Goal: Task Accomplishment & Management: Manage account settings

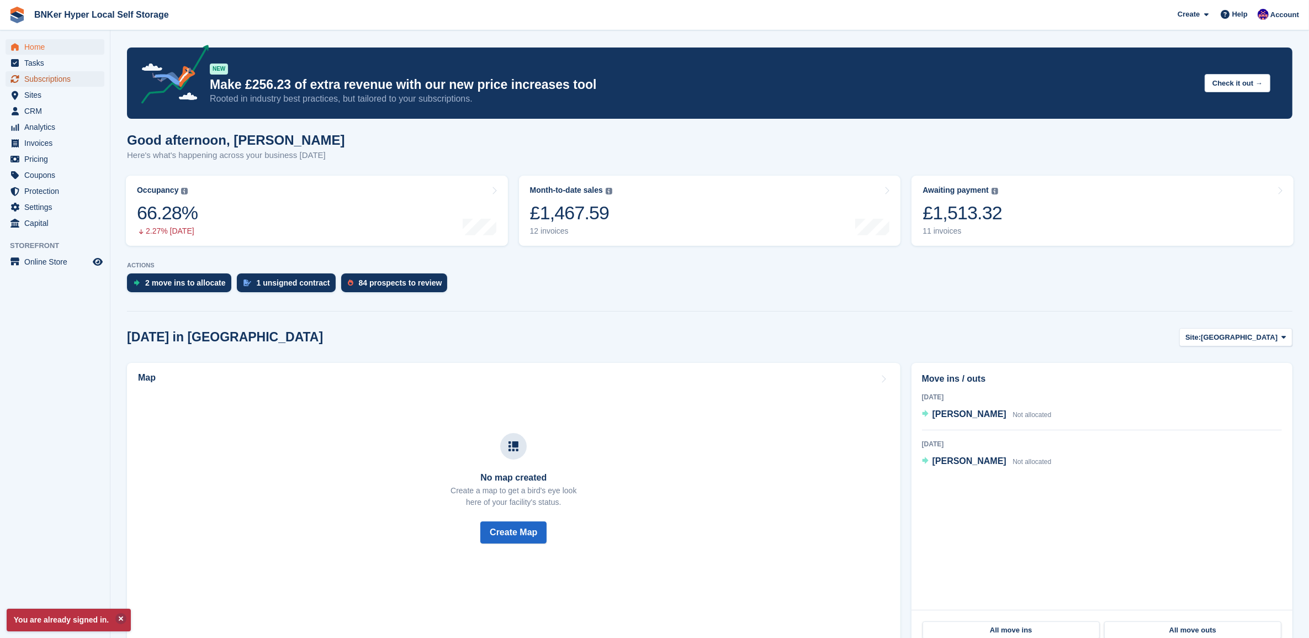
click at [43, 81] on span "Subscriptions" at bounding box center [57, 78] width 66 height 15
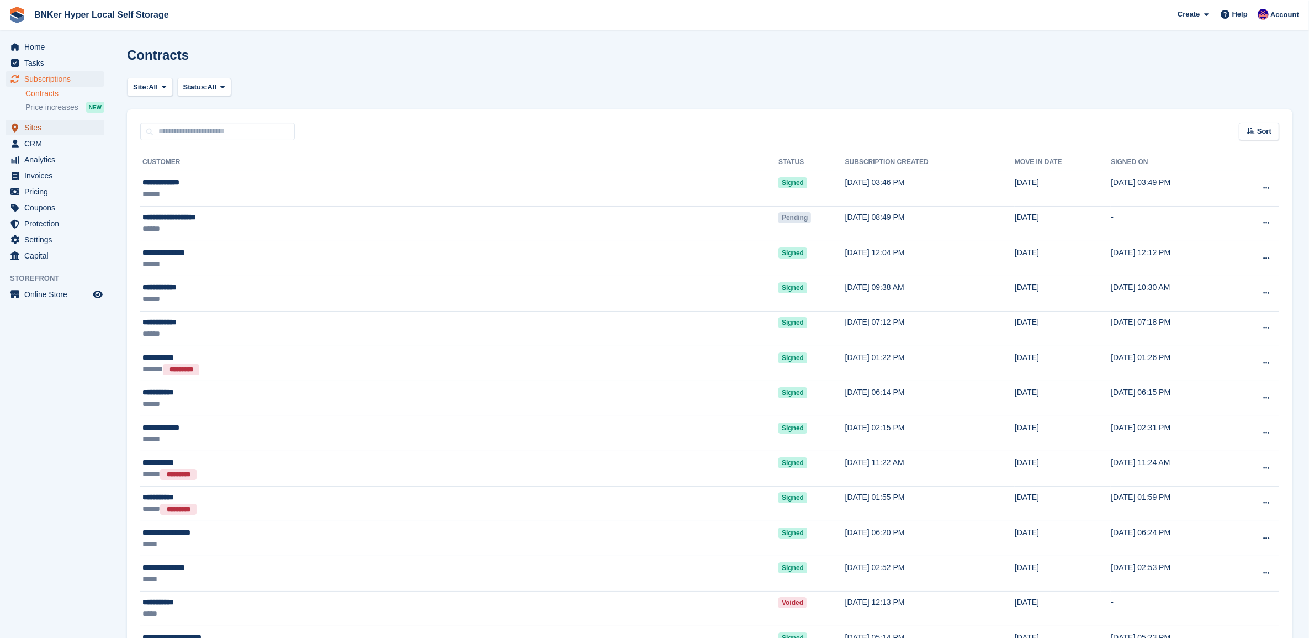
click at [26, 125] on span "Sites" at bounding box center [57, 127] width 66 height 15
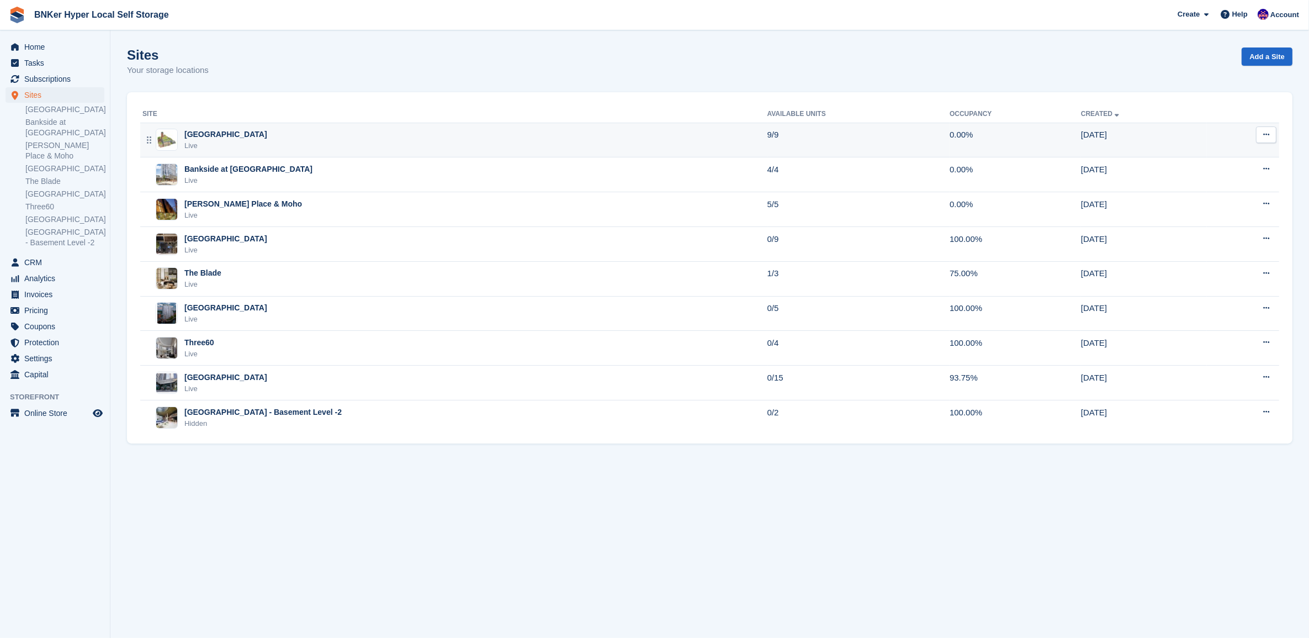
click at [206, 139] on div "[GEOGRAPHIC_DATA]" at bounding box center [225, 135] width 83 height 12
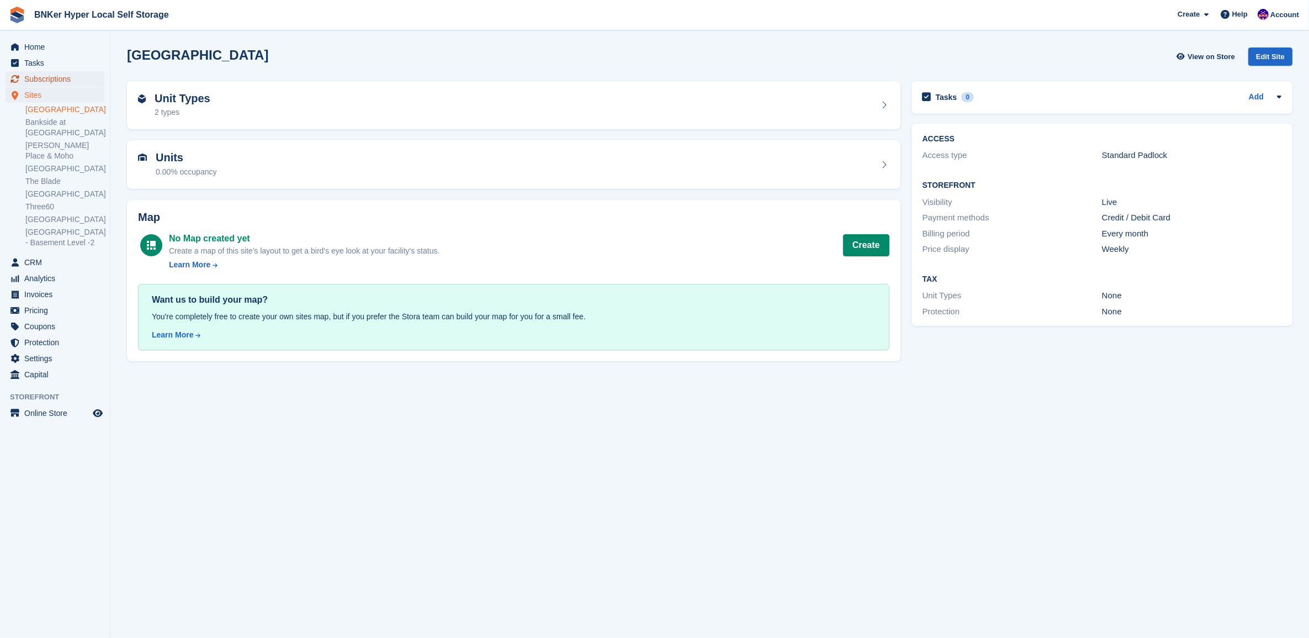
click at [47, 81] on span "Subscriptions" at bounding box center [57, 78] width 66 height 15
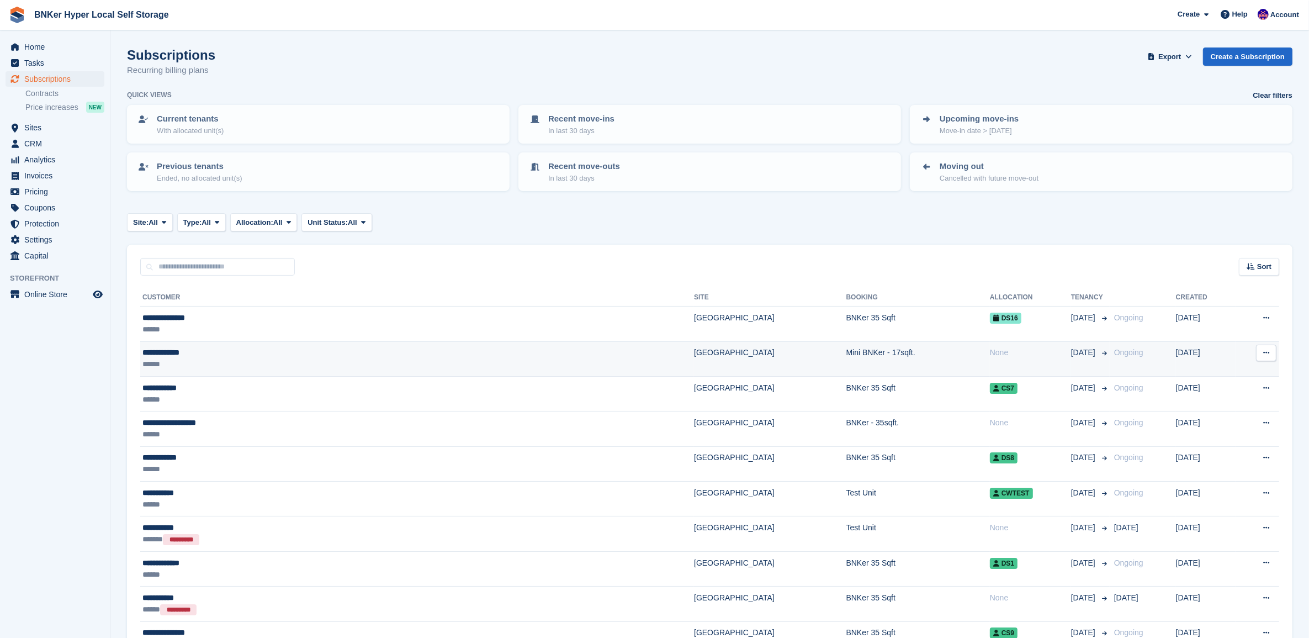
click at [199, 354] on div "**********" at bounding box center [287, 353] width 291 height 12
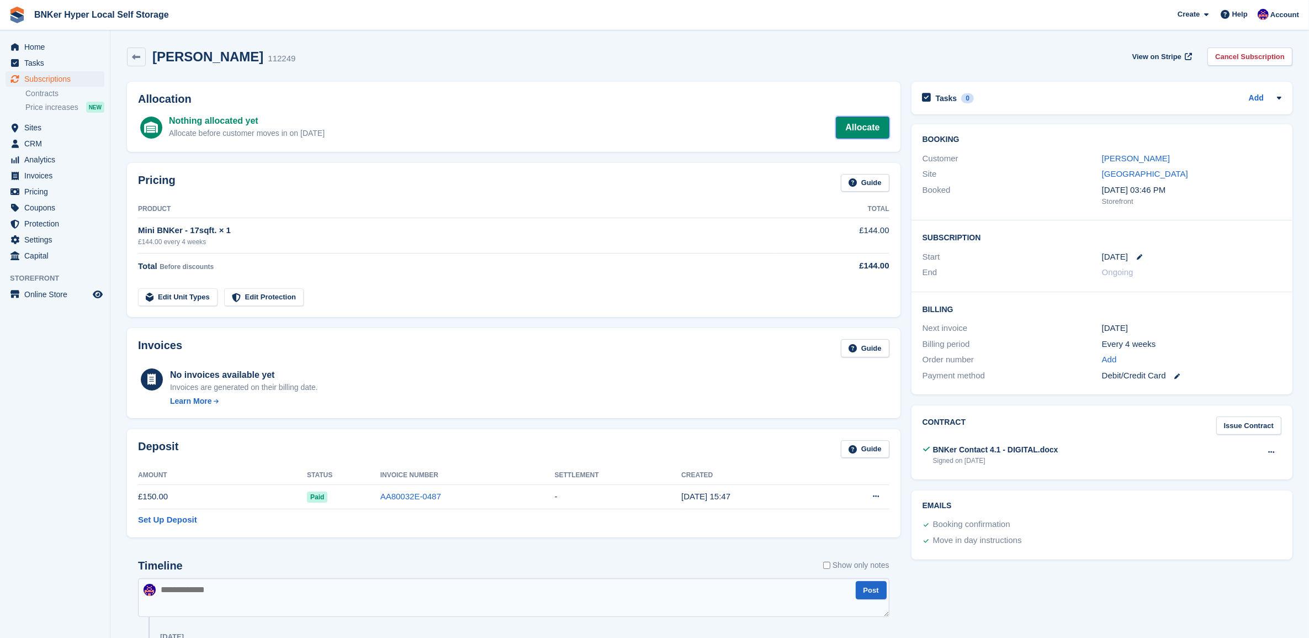
click at [867, 136] on link "Allocate" at bounding box center [862, 127] width 53 height 22
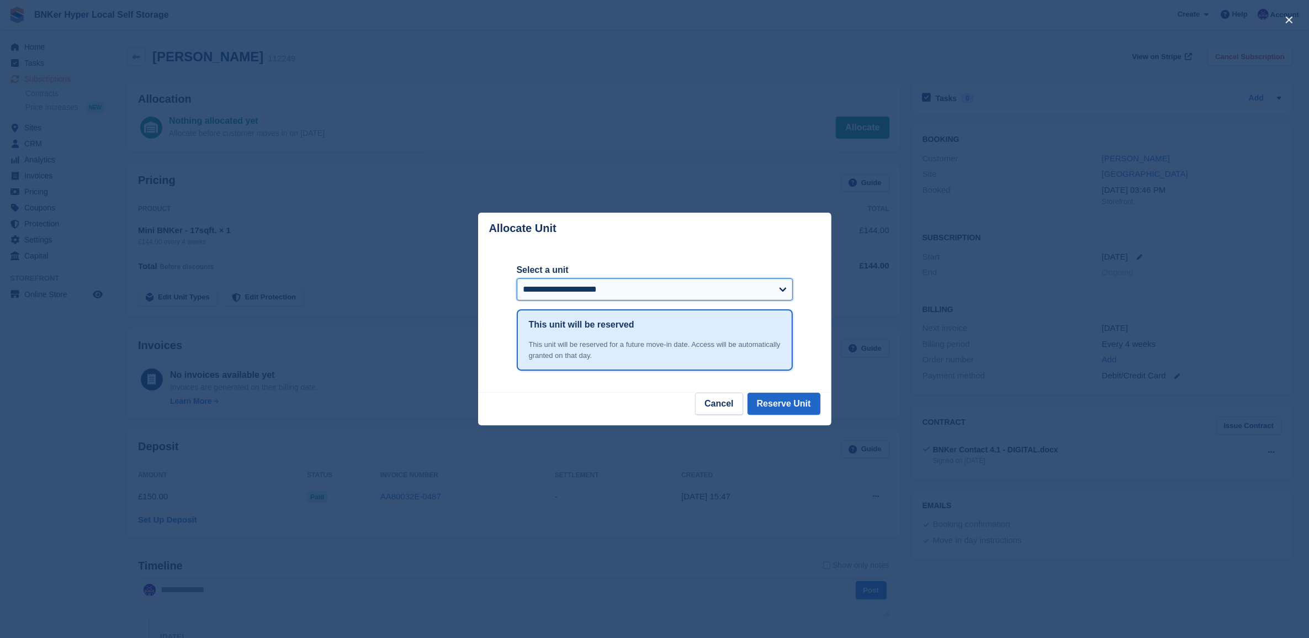
click at [670, 294] on select "**********" at bounding box center [655, 289] width 276 height 22
select select "******"
click at [517, 279] on select "**********" at bounding box center [655, 289] width 276 height 22
click at [785, 406] on button "Reserve Unit" at bounding box center [784, 404] width 73 height 22
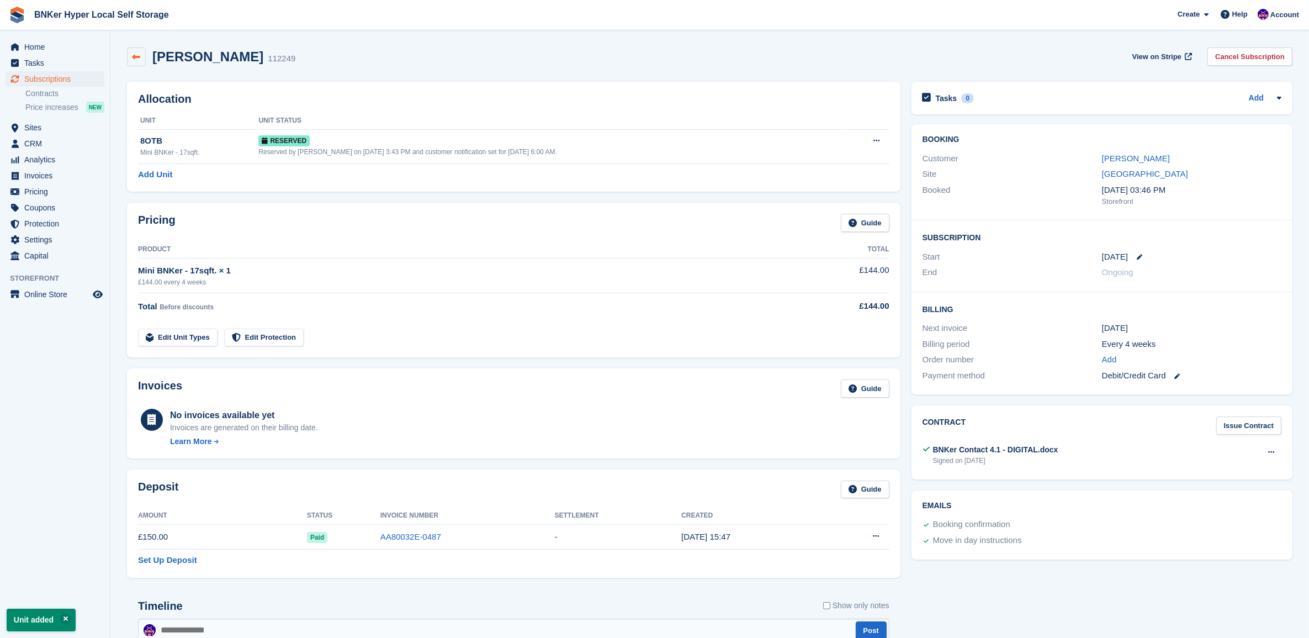
click at [133, 59] on icon at bounding box center [136, 57] width 8 height 8
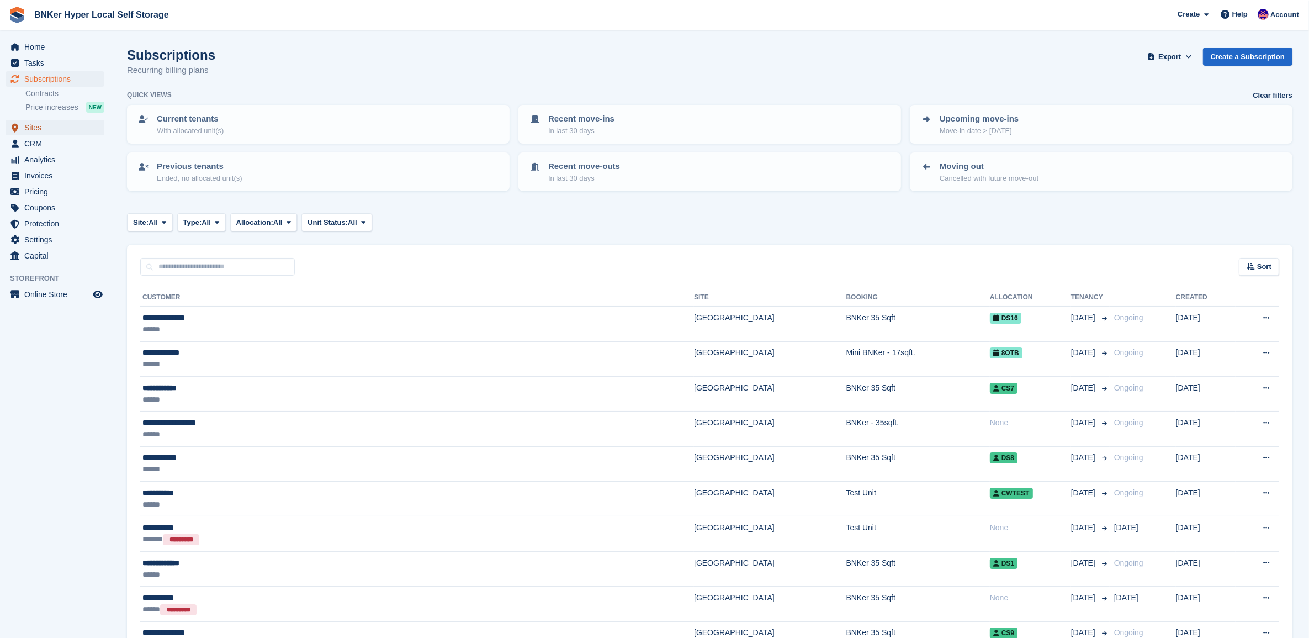
click at [26, 128] on span "Sites" at bounding box center [57, 127] width 66 height 15
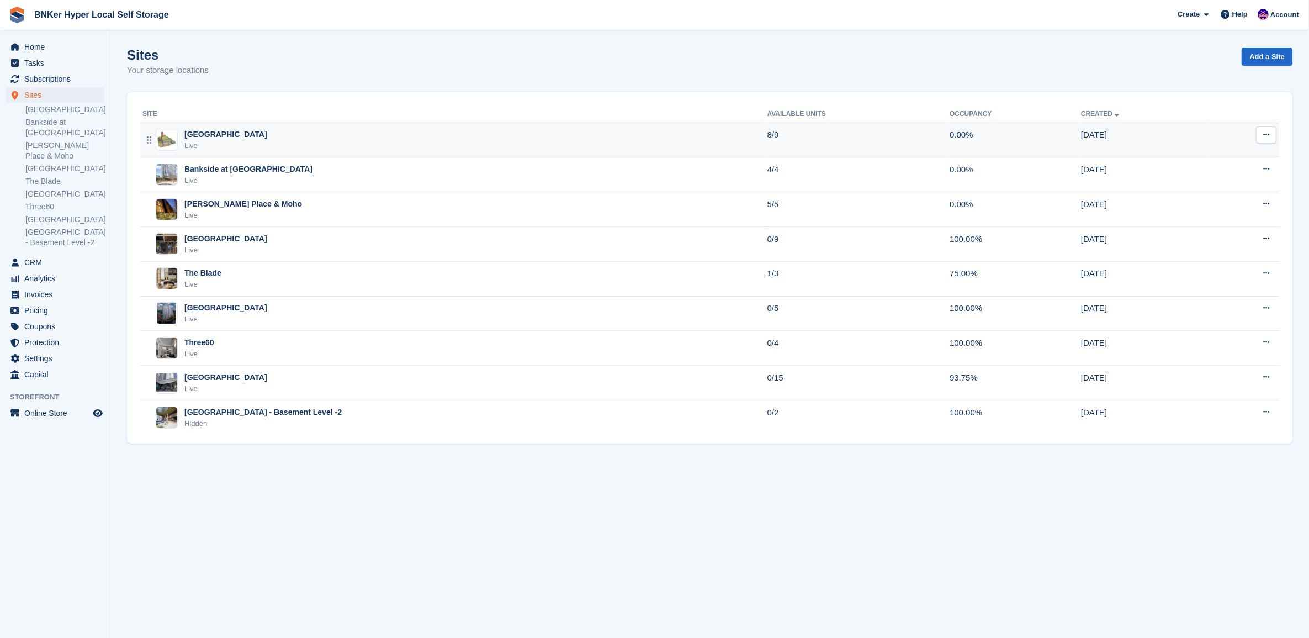
click at [246, 131] on div "[GEOGRAPHIC_DATA]" at bounding box center [225, 135] width 83 height 12
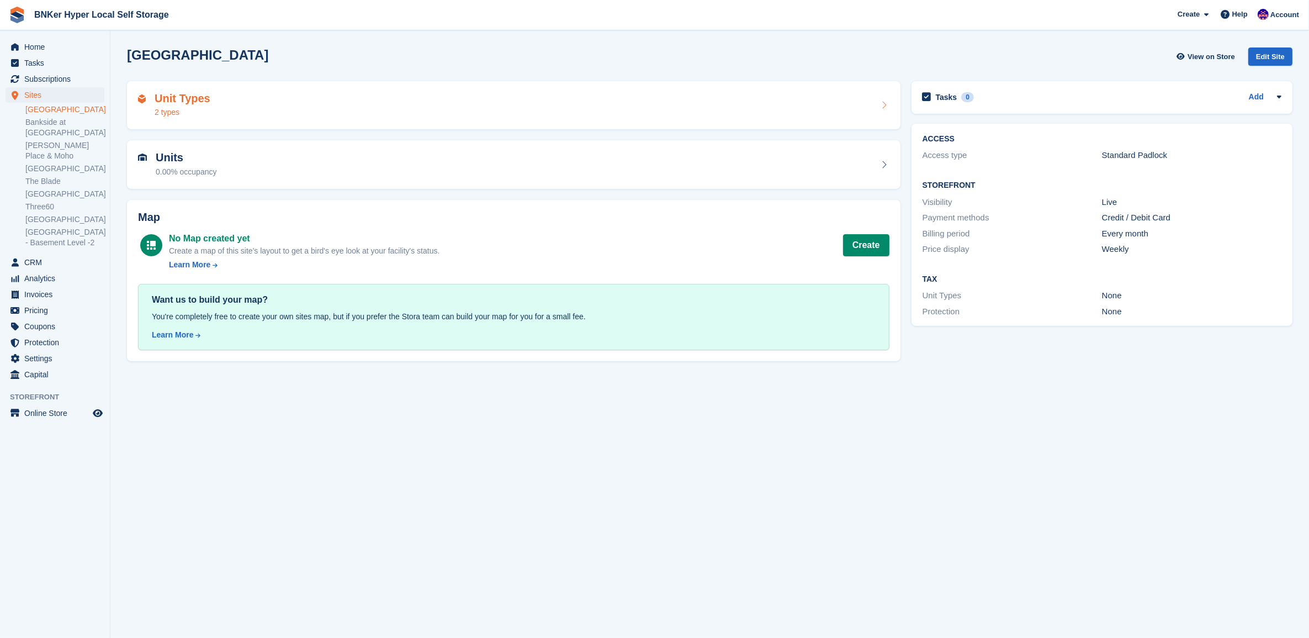
click at [872, 111] on div "Unit Types 2 types" at bounding box center [513, 105] width 751 height 26
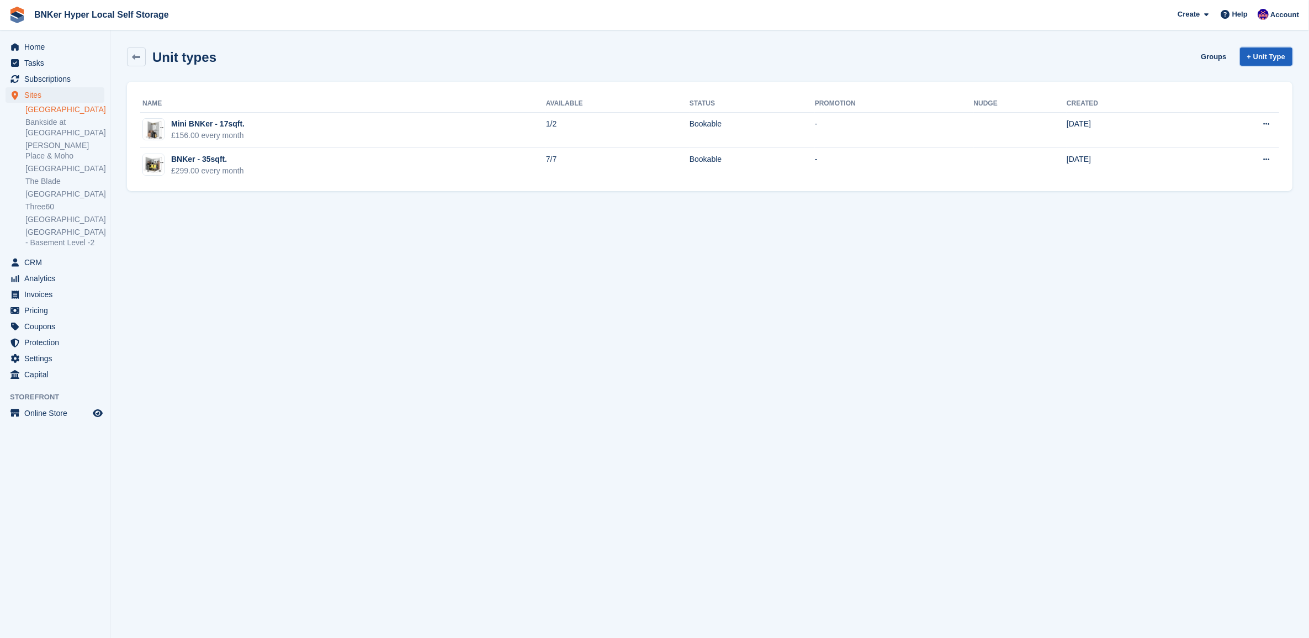
click at [1268, 55] on link "+ Unit Type" at bounding box center [1266, 56] width 52 height 18
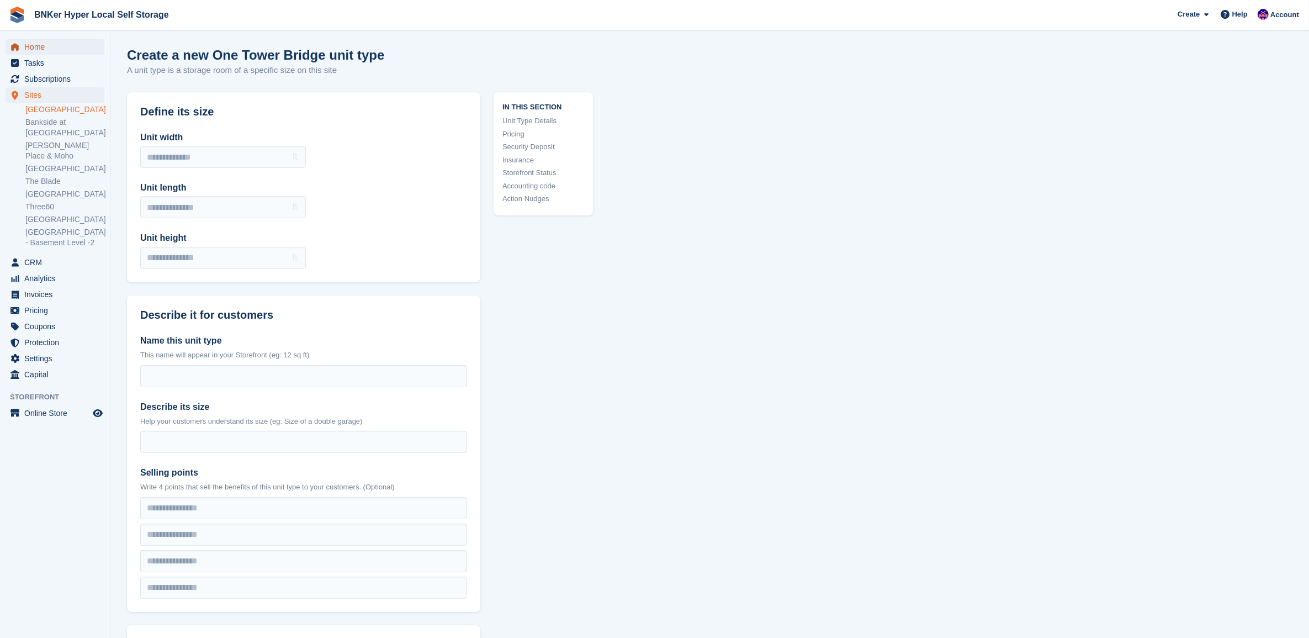
click at [36, 49] on span "Home" at bounding box center [57, 46] width 66 height 15
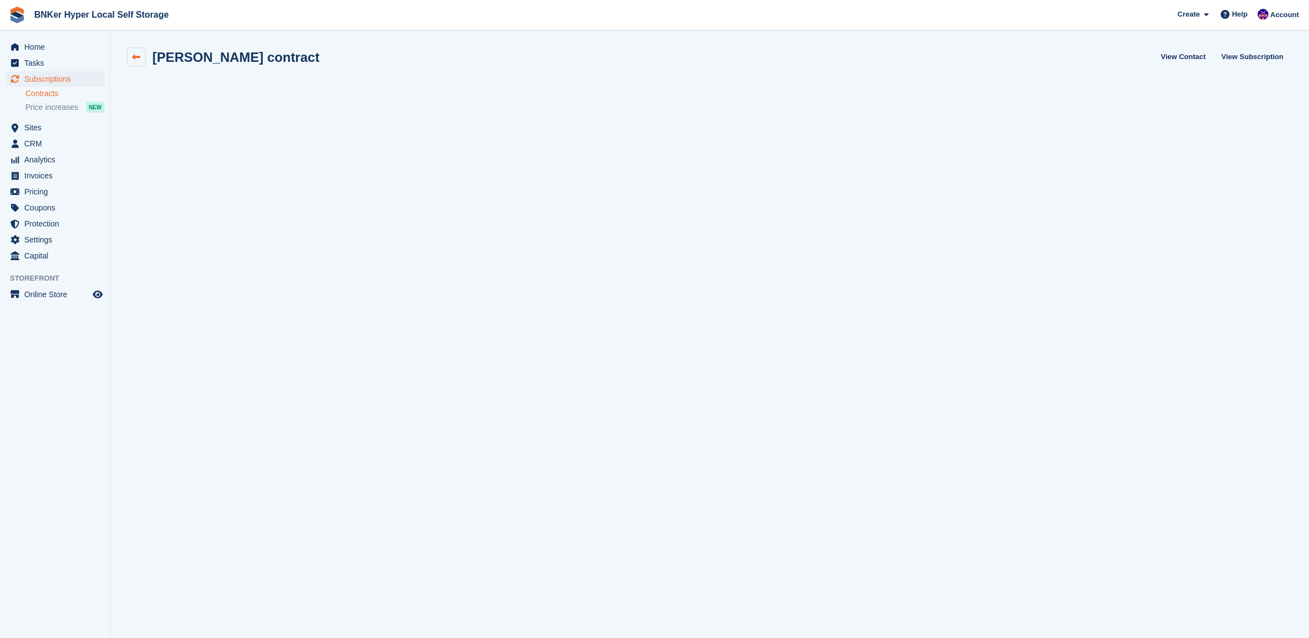
click at [136, 53] on icon at bounding box center [136, 57] width 8 height 8
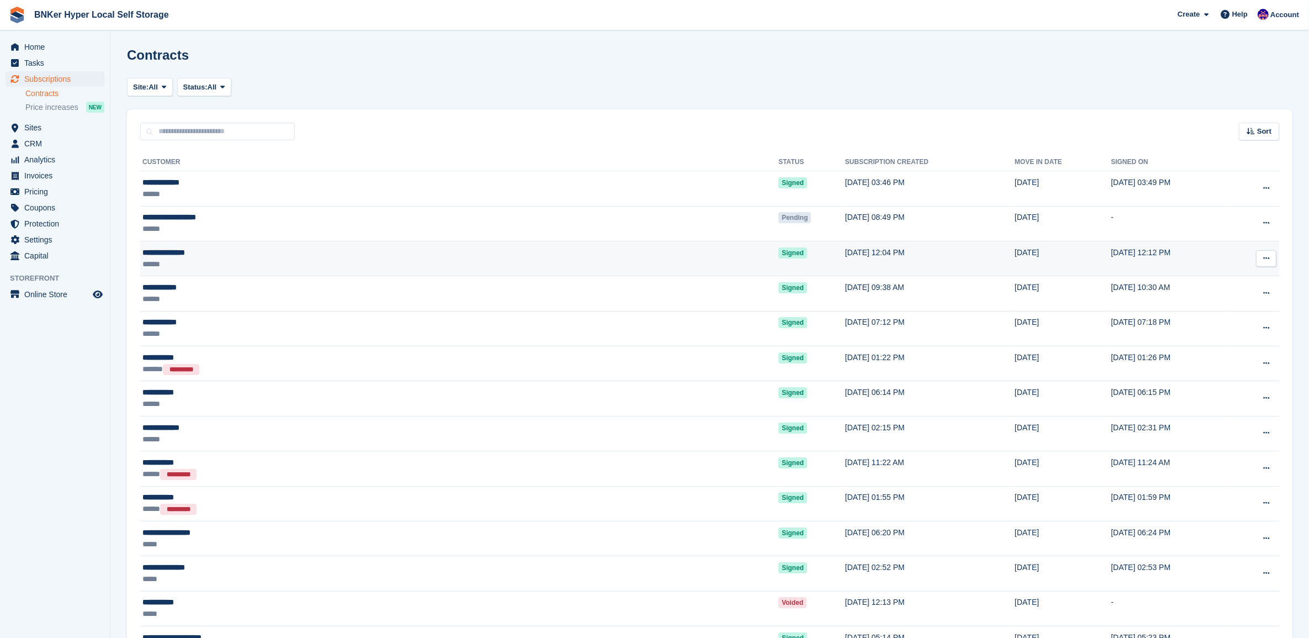
click at [199, 263] on div "******" at bounding box center [298, 264] width 312 height 12
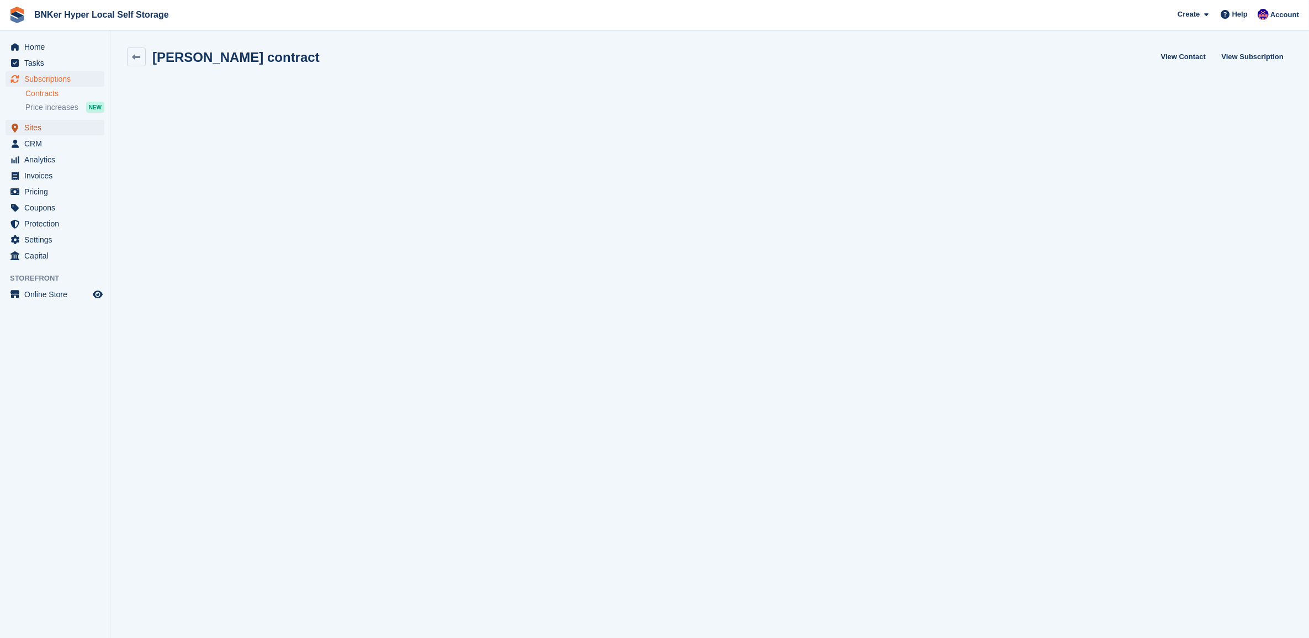
click at [32, 130] on span "Sites" at bounding box center [57, 127] width 66 height 15
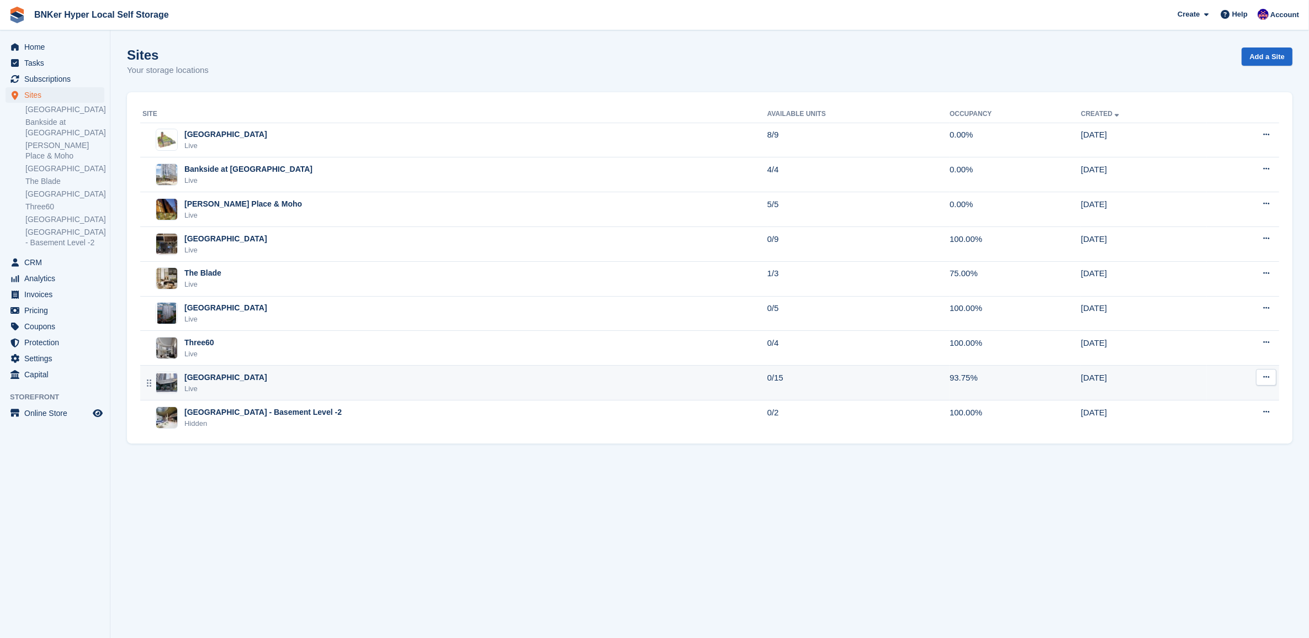
click at [238, 387] on div "Live" at bounding box center [225, 388] width 83 height 11
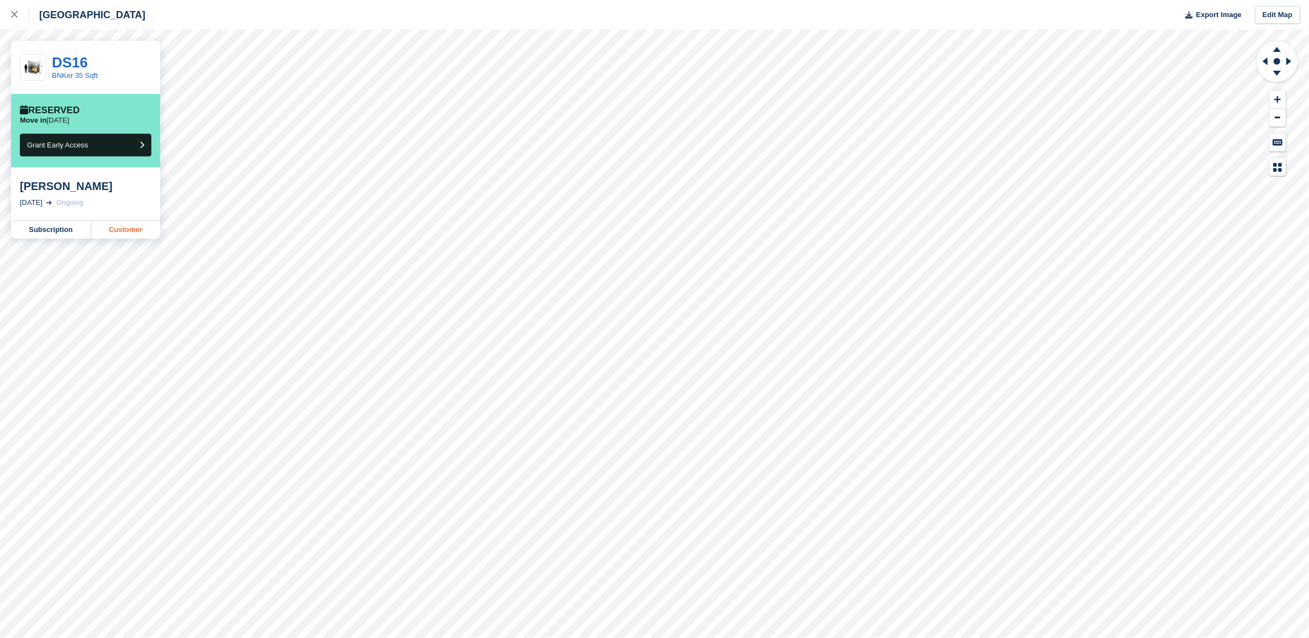
click at [128, 234] on link "Customer" at bounding box center [125, 230] width 69 height 18
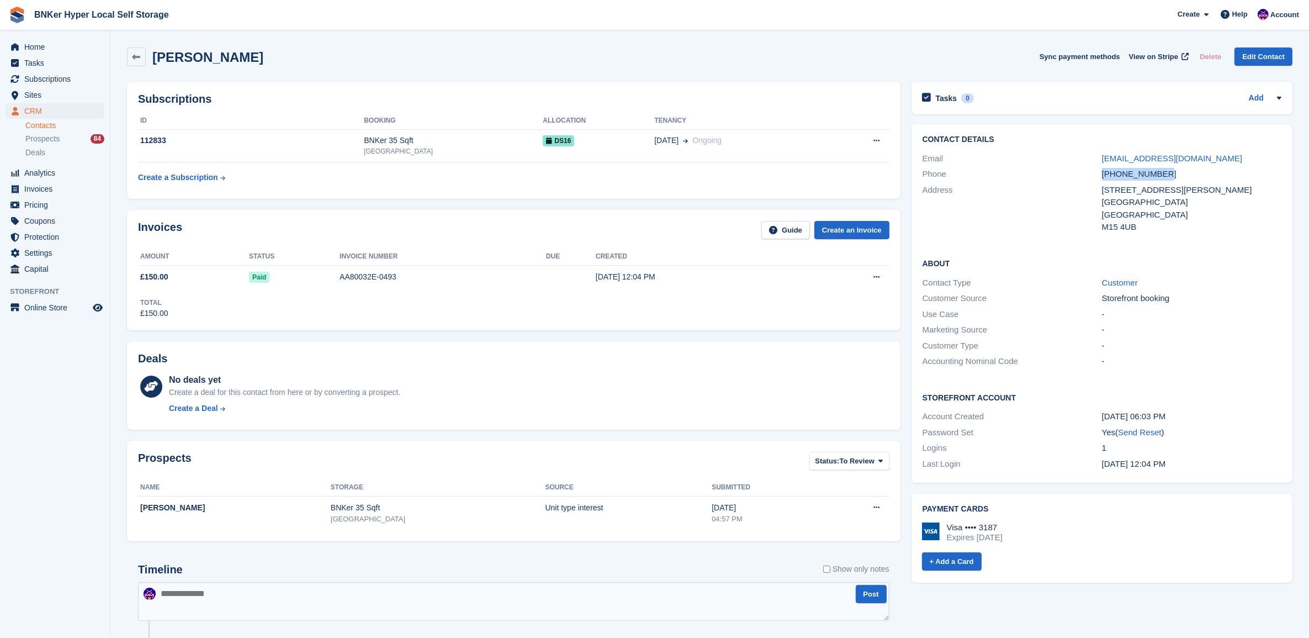
drag, startPoint x: 1165, startPoint y: 173, endPoint x: 1103, endPoint y: 173, distance: 62.4
click at [1103, 173] on div "[PHONE_NUMBER]" at bounding box center [1191, 174] width 179 height 13
drag, startPoint x: 1103, startPoint y: 173, endPoint x: 1114, endPoint y: 176, distance: 11.4
copy div "[PHONE_NUMBER]"
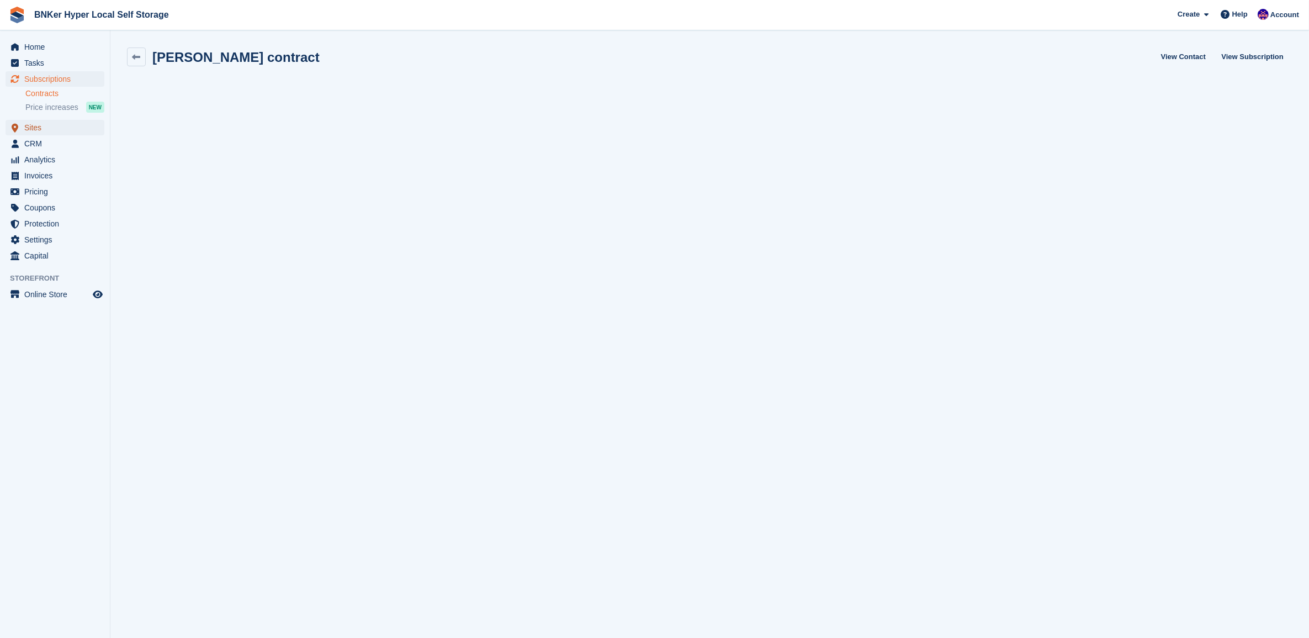
click at [34, 129] on span "Sites" at bounding box center [57, 127] width 66 height 15
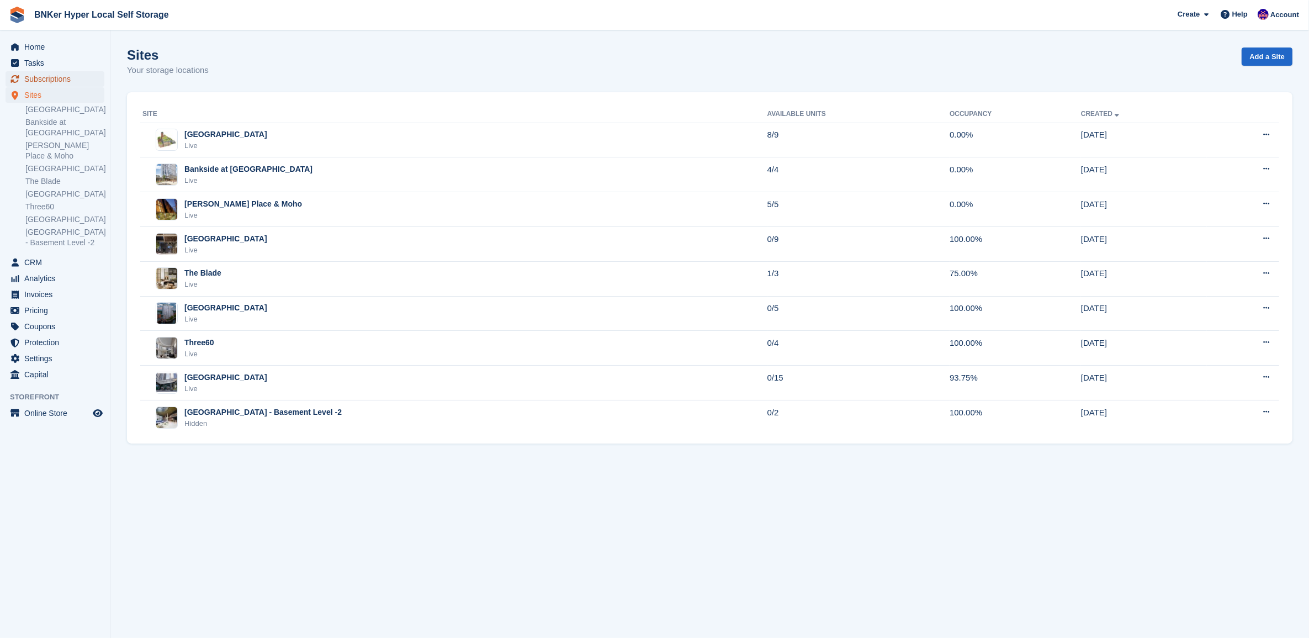
click at [37, 76] on span "Subscriptions" at bounding box center [57, 78] width 66 height 15
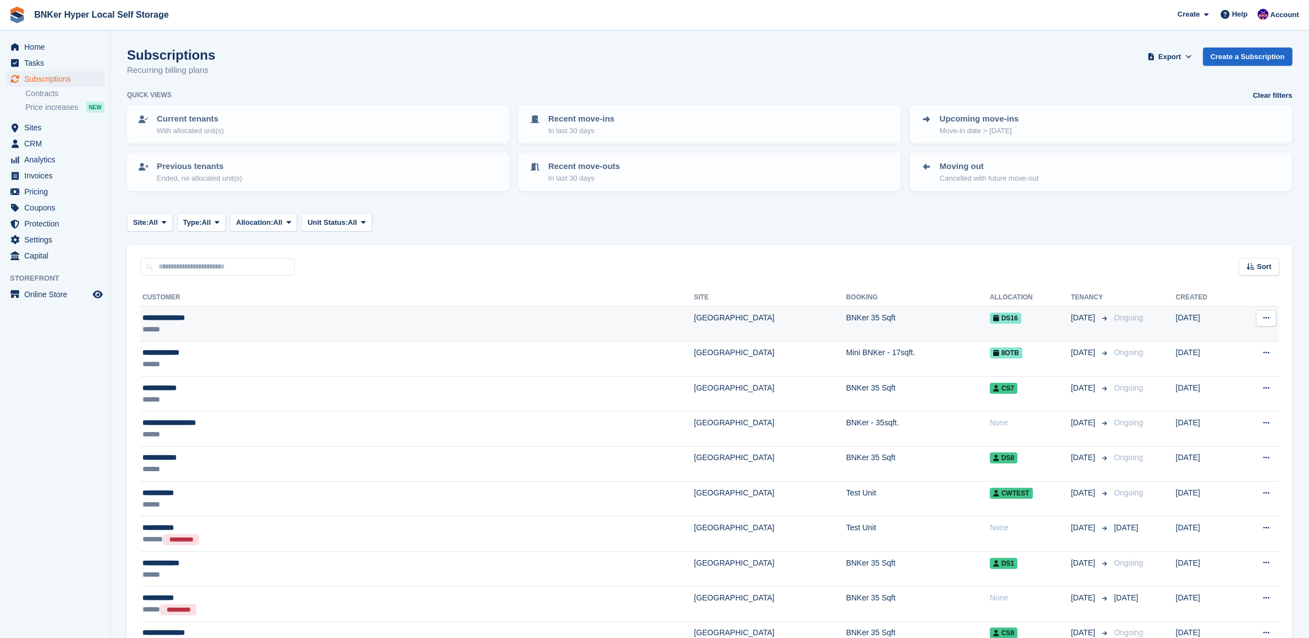
click at [169, 324] on div "******" at bounding box center [287, 330] width 291 height 12
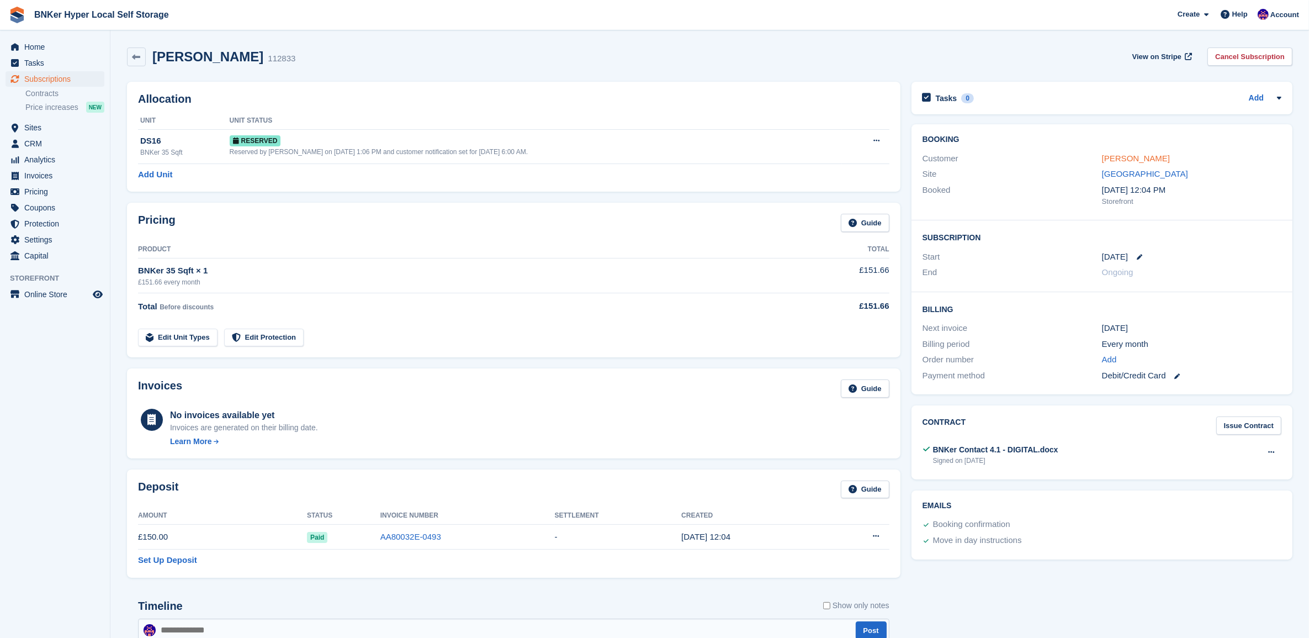
click at [1135, 158] on link "Khalid Alotaibi" at bounding box center [1136, 157] width 68 height 9
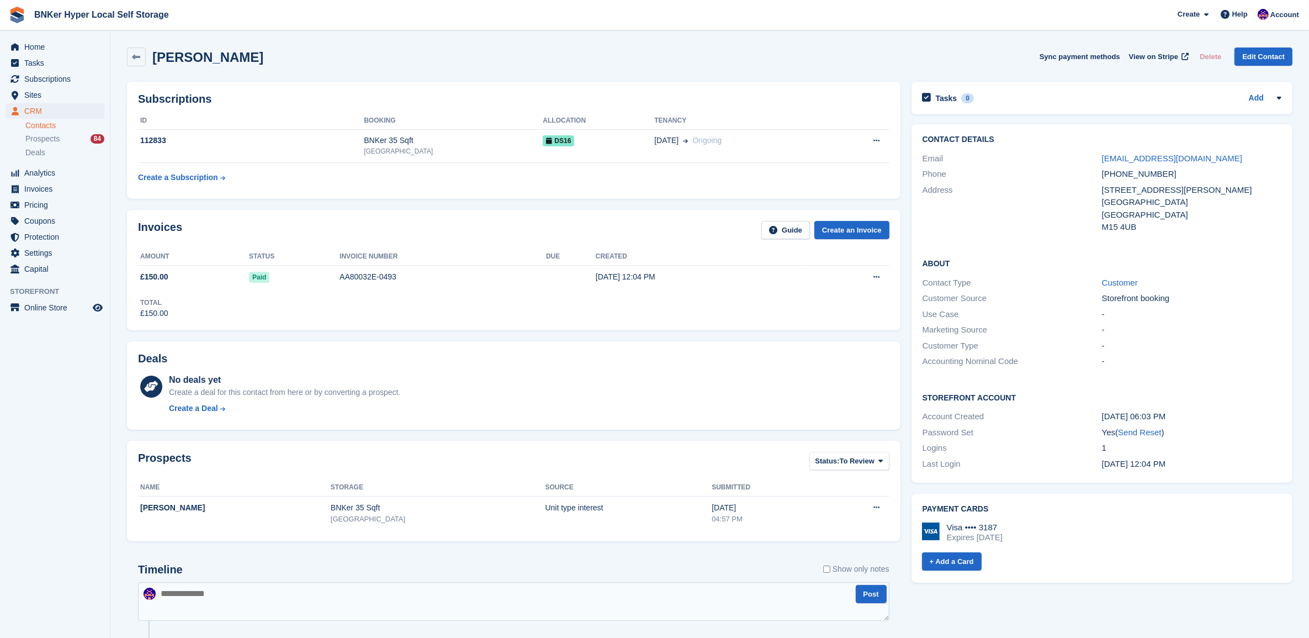
drag, startPoint x: 1141, startPoint y: 204, endPoint x: 1105, endPoint y: 208, distance: 35.5
click at [1105, 208] on div "9 Owen Street, Deansgate Square, East tower, B1804 Manchester United Kingdom M1…" at bounding box center [1191, 209] width 179 height 50
click at [1141, 209] on div "Manchester" at bounding box center [1191, 202] width 179 height 13
drag, startPoint x: 1170, startPoint y: 178, endPoint x: 1097, endPoint y: 175, distance: 73.5
click at [1097, 175] on div "Phone +447413624024" at bounding box center [1102, 174] width 359 height 16
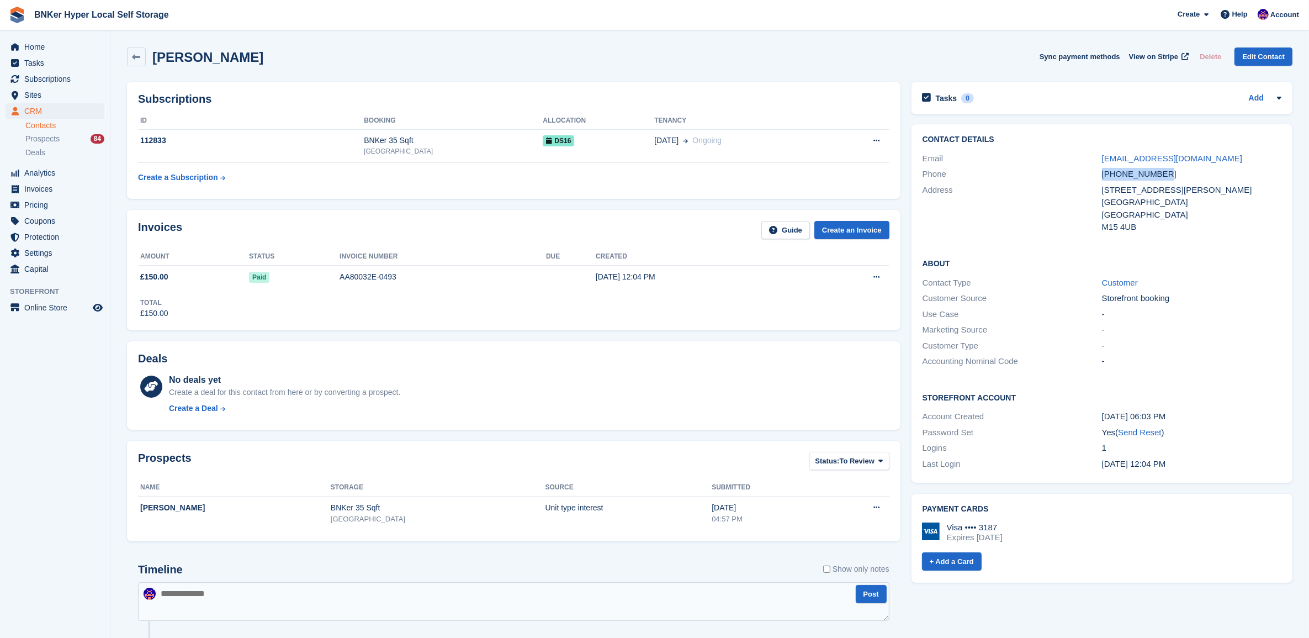
drag, startPoint x: 1097, startPoint y: 175, endPoint x: 1111, endPoint y: 174, distance: 14.4
copy div "+447413624024"
click at [1121, 197] on div "9 Owen Street, Deansgate Square, East tower, B1804" at bounding box center [1191, 190] width 179 height 13
drag, startPoint x: 1125, startPoint y: 203, endPoint x: 1100, endPoint y: 203, distance: 24.8
click at [1100, 203] on div "Address 9 Owen Street, Deansgate Square, East tower, B1804 Manchester United Ki…" at bounding box center [1102, 208] width 359 height 53
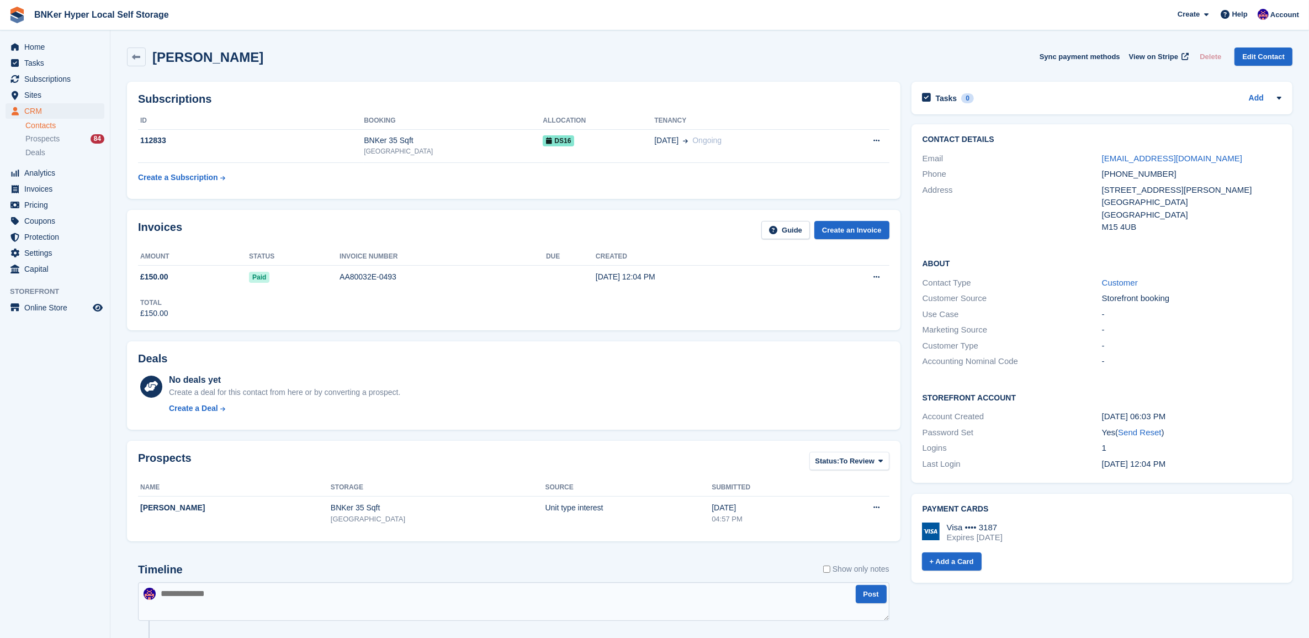
drag, startPoint x: 1100, startPoint y: 203, endPoint x: 1130, endPoint y: 205, distance: 30.4
click at [1130, 197] on div "9 Owen Street, Deansgate Square, East tower, B1804" at bounding box center [1191, 190] width 179 height 13
drag, startPoint x: 1125, startPoint y: 205, endPoint x: 1103, endPoint y: 205, distance: 22.1
click at [1103, 197] on div "9 Owen Street, Deansgate Square, East tower, B1804" at bounding box center [1191, 190] width 179 height 13
drag, startPoint x: 1103, startPoint y: 205, endPoint x: 1110, endPoint y: 203, distance: 7.5
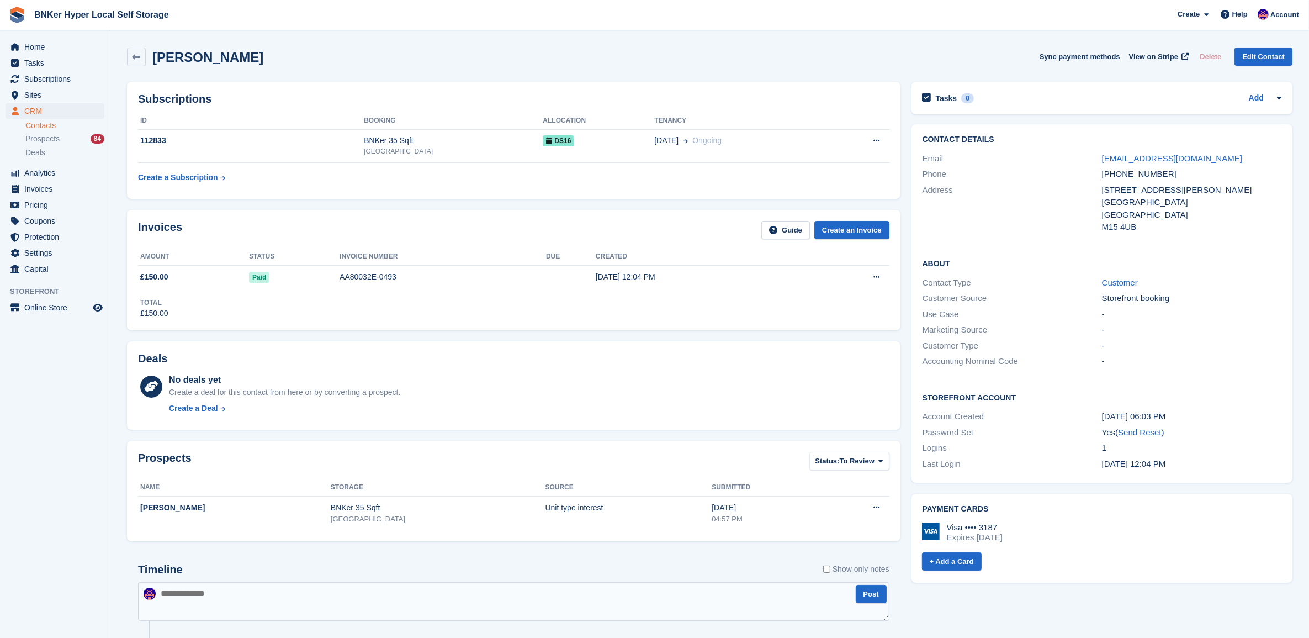
copy div "B1804"
drag, startPoint x: 246, startPoint y: 61, endPoint x: 152, endPoint y: 61, distance: 93.3
click at [152, 61] on div "Khalid Alotaibi Sync payment methods View on Stripe Delete Edit Contact" at bounding box center [709, 56] width 1165 height 19
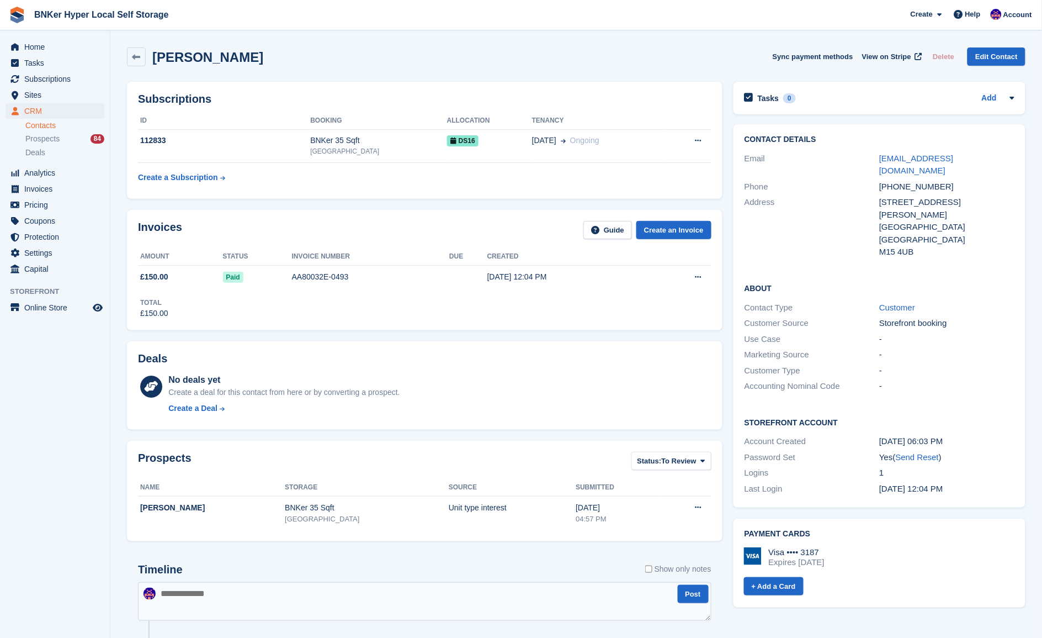
copy h2 "Khalid Alotaibi"
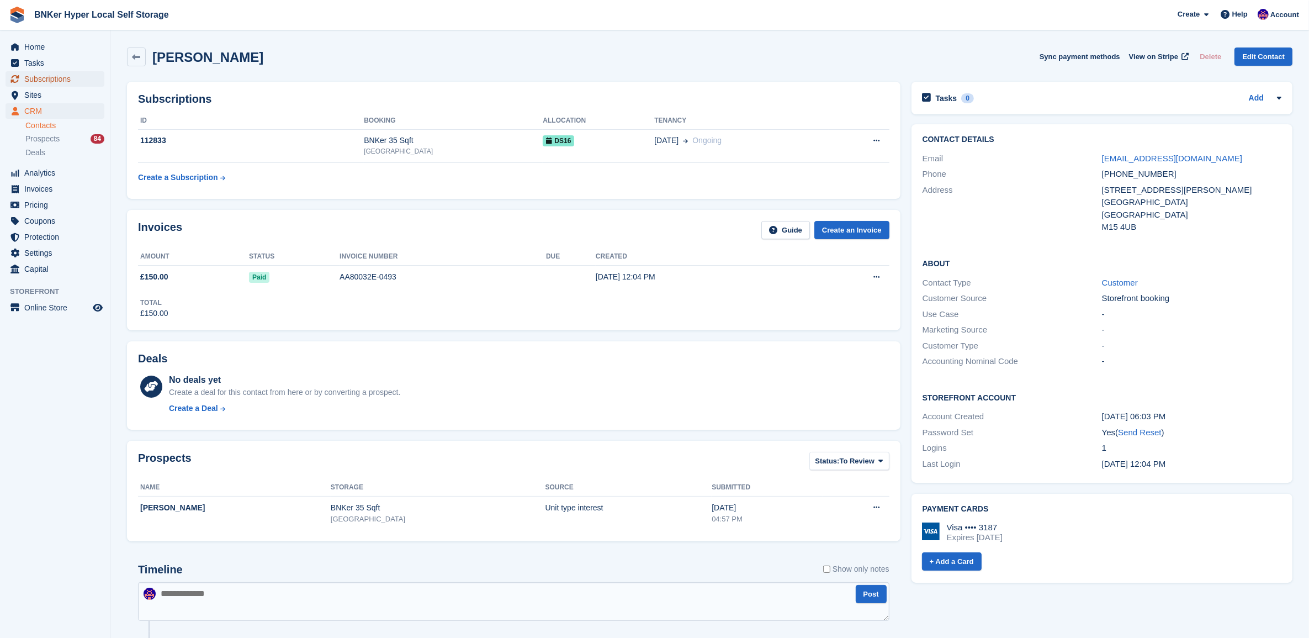
click at [34, 77] on span "Subscriptions" at bounding box center [57, 78] width 66 height 15
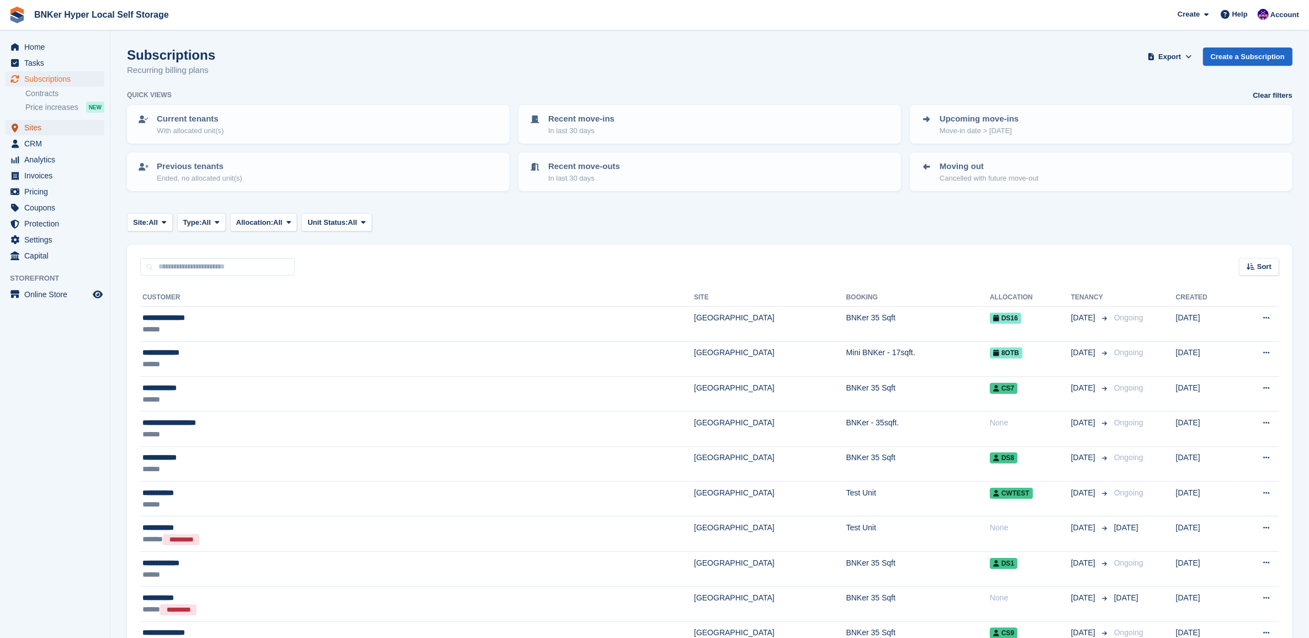
click at [37, 128] on span "Sites" at bounding box center [57, 127] width 66 height 15
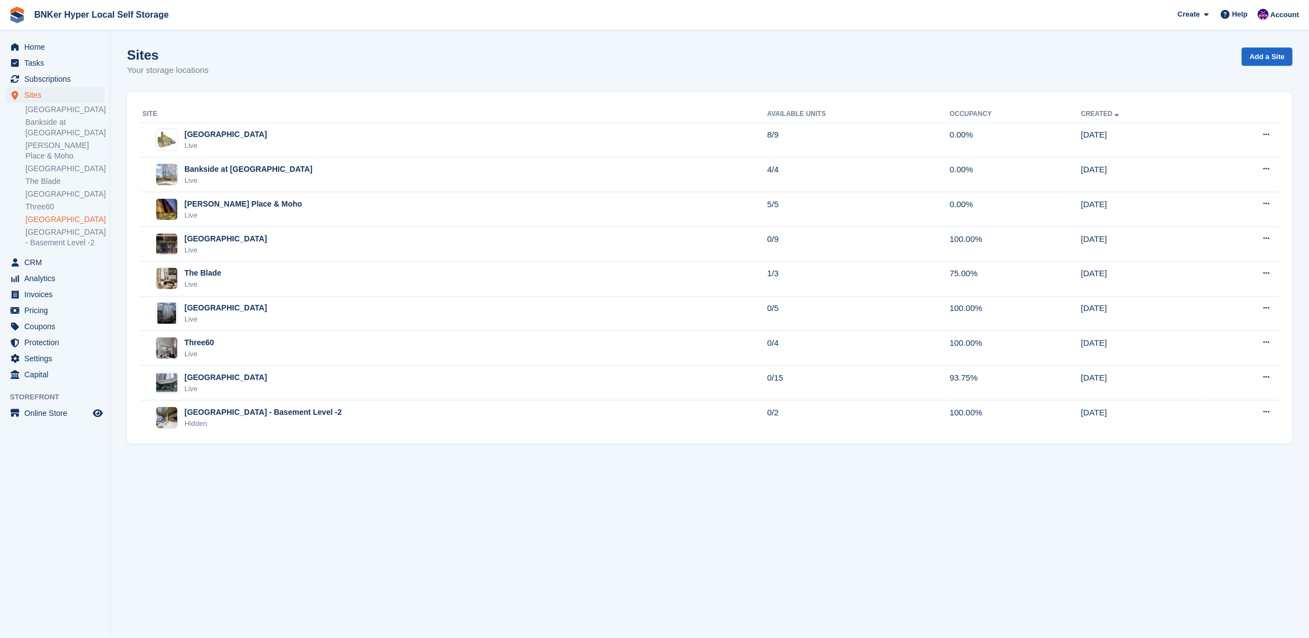
click at [44, 214] on link "[GEOGRAPHIC_DATA]" at bounding box center [64, 219] width 79 height 10
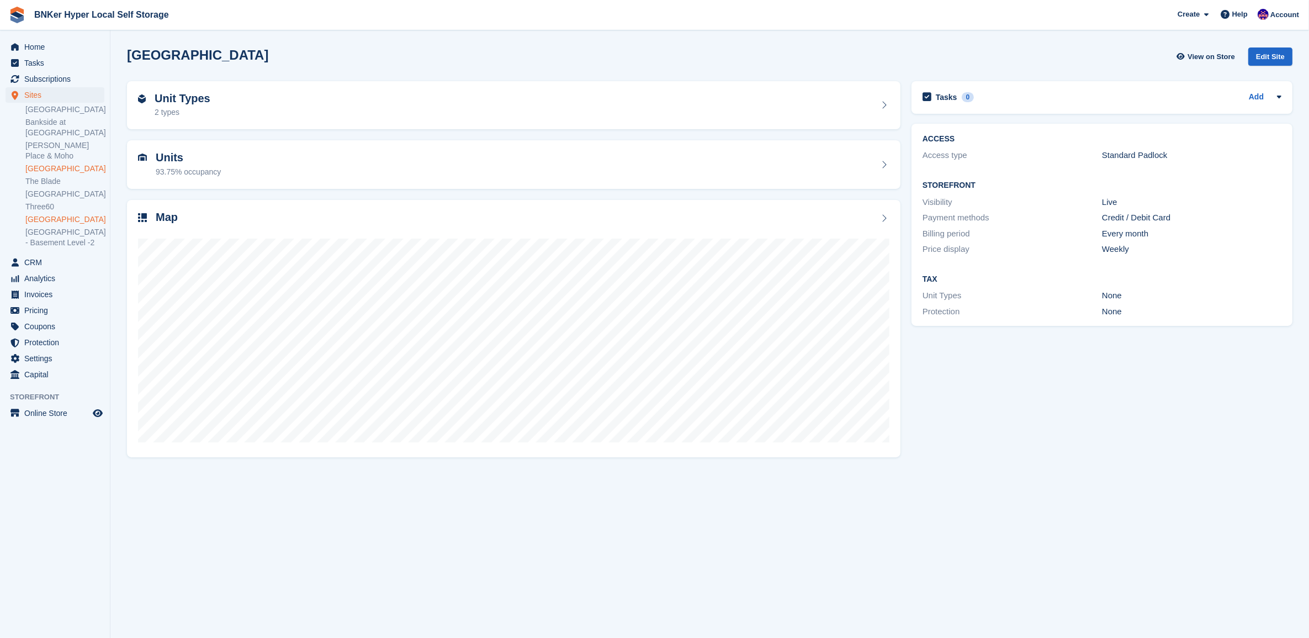
click at [45, 163] on link "[GEOGRAPHIC_DATA]" at bounding box center [64, 168] width 79 height 10
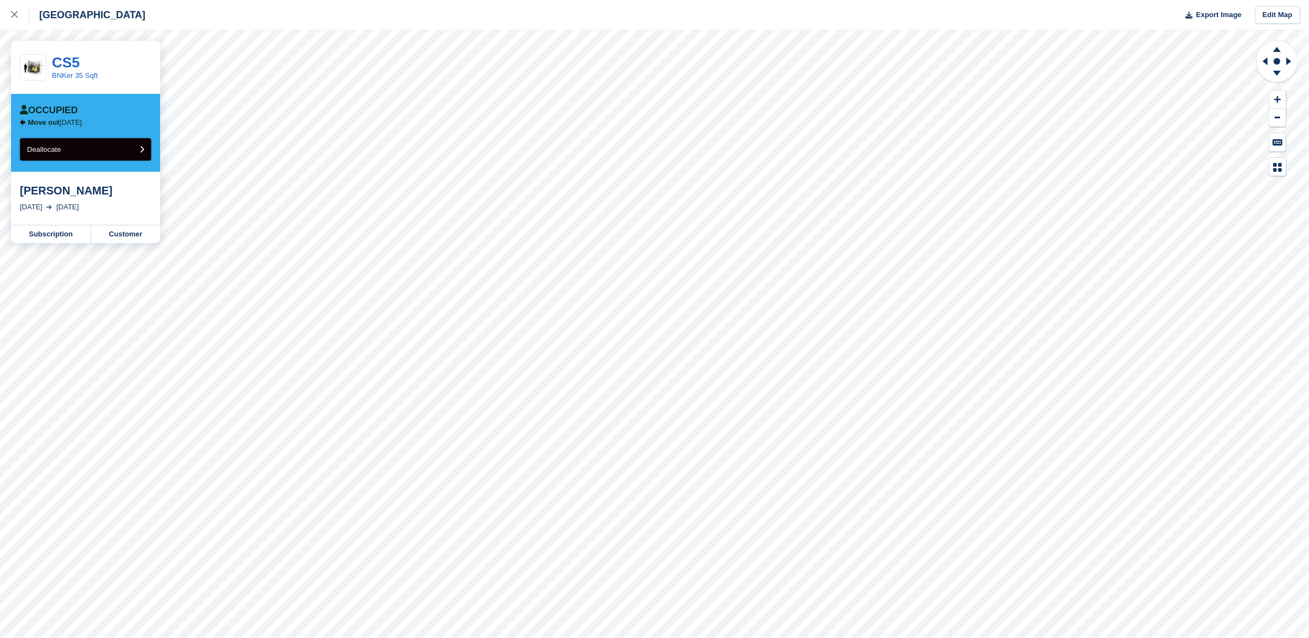
click at [72, 153] on button "Deallocate" at bounding box center [85, 149] width 131 height 23
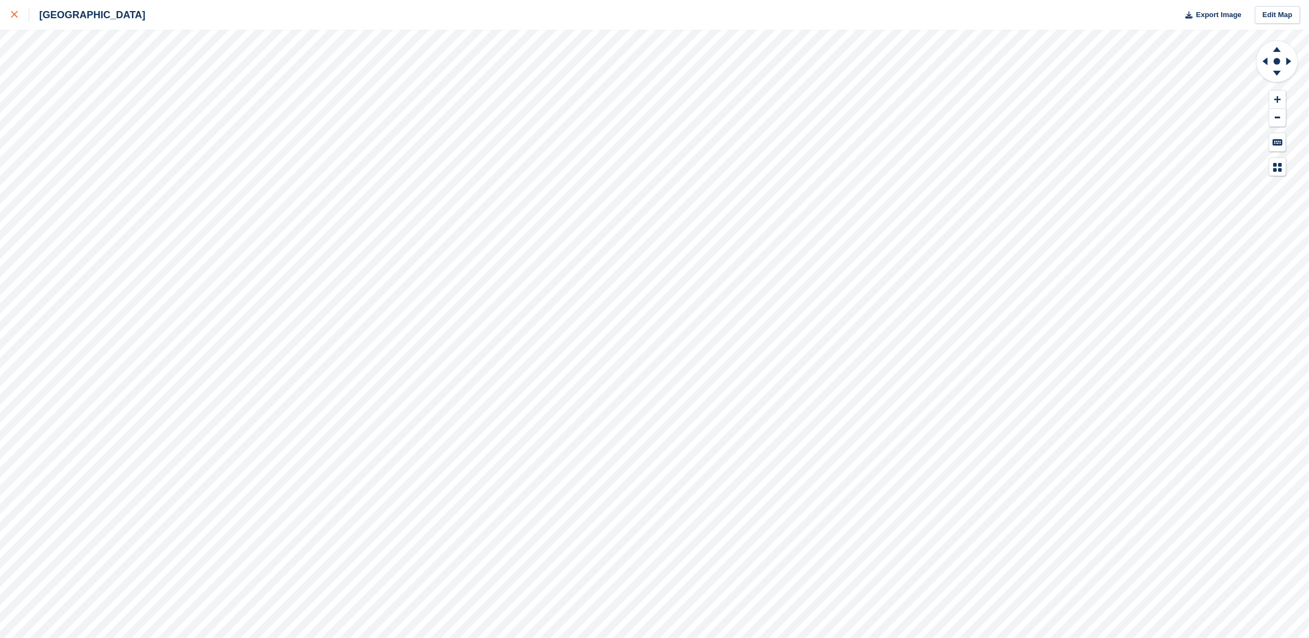
click at [8, 20] on link at bounding box center [14, 15] width 29 height 30
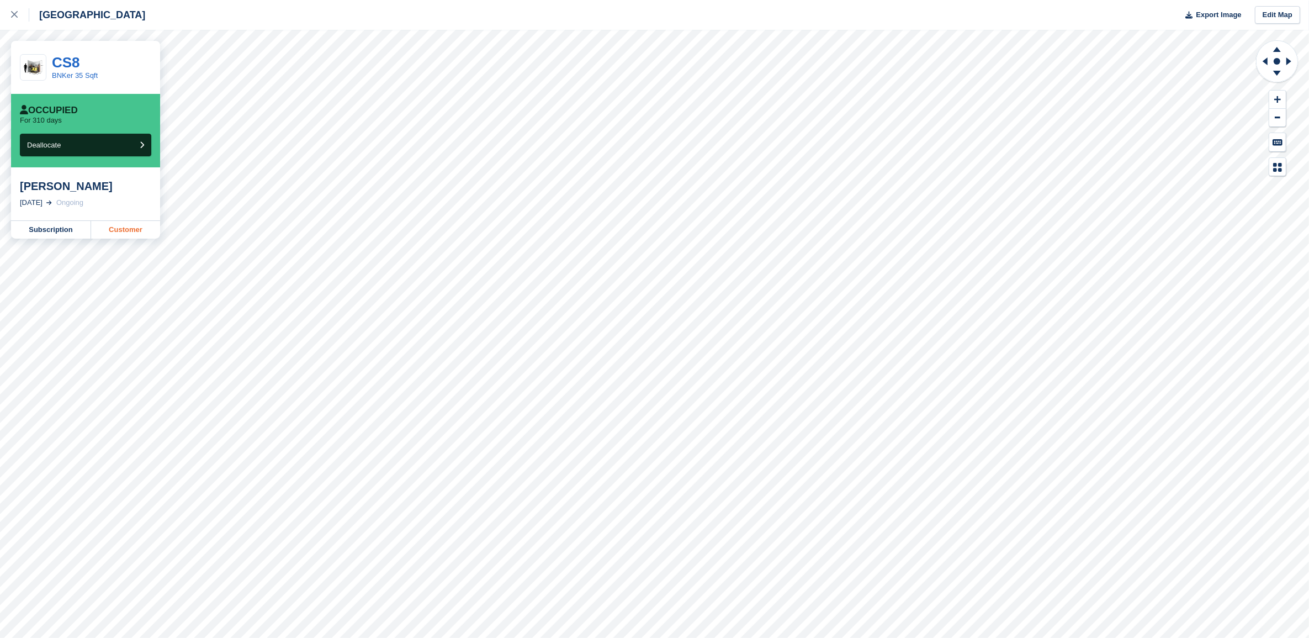
click at [147, 236] on link "Customer" at bounding box center [125, 230] width 69 height 18
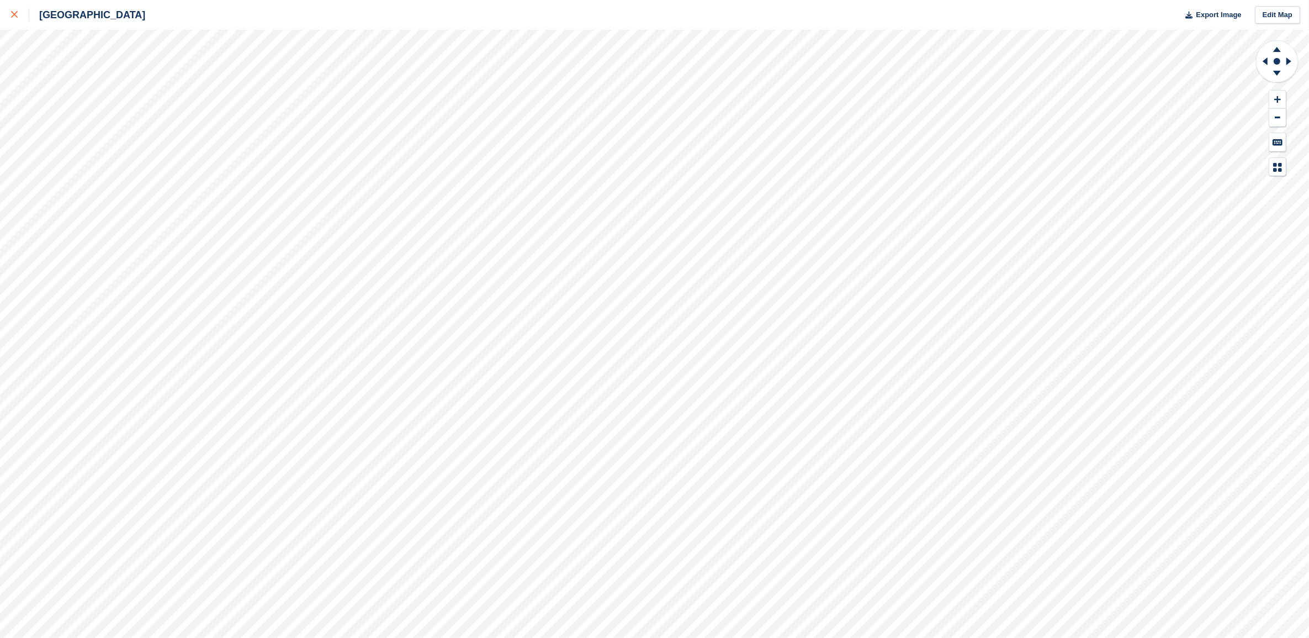
click at [4, 15] on link at bounding box center [14, 15] width 29 height 30
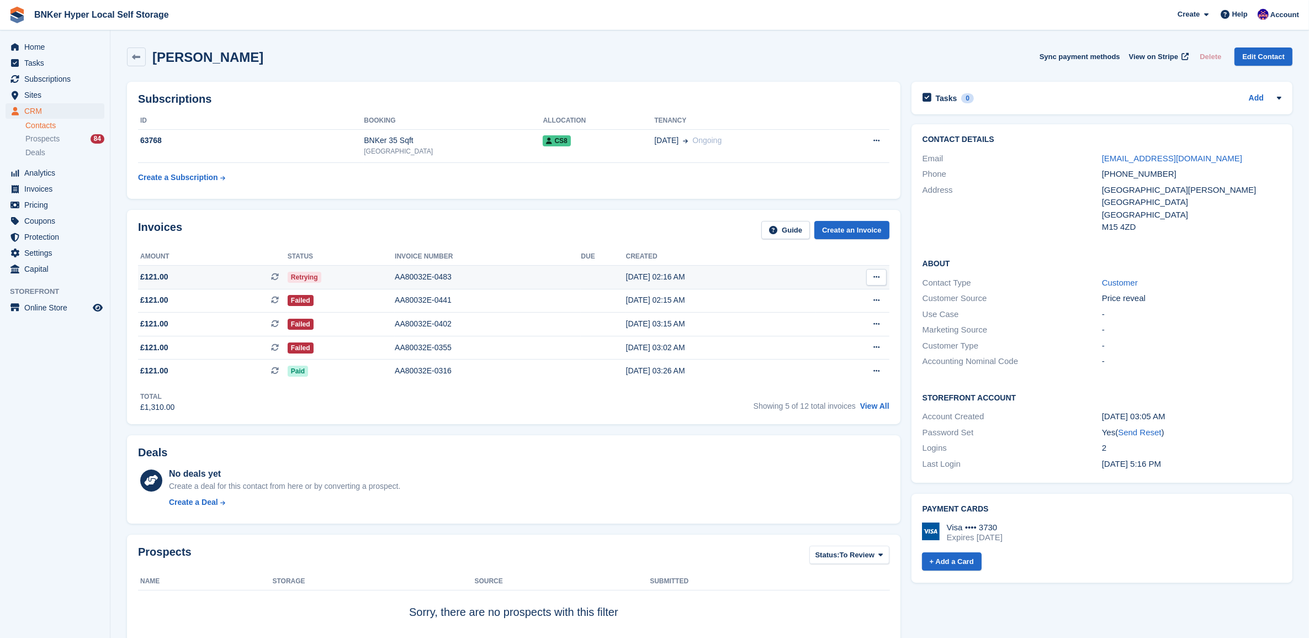
click at [820, 283] on td "Download PDF View on Stripe View Subscription" at bounding box center [852, 277] width 74 height 24
click at [874, 283] on button at bounding box center [876, 277] width 20 height 17
click at [834, 341] on p "View Subscription" at bounding box center [834, 340] width 96 height 14
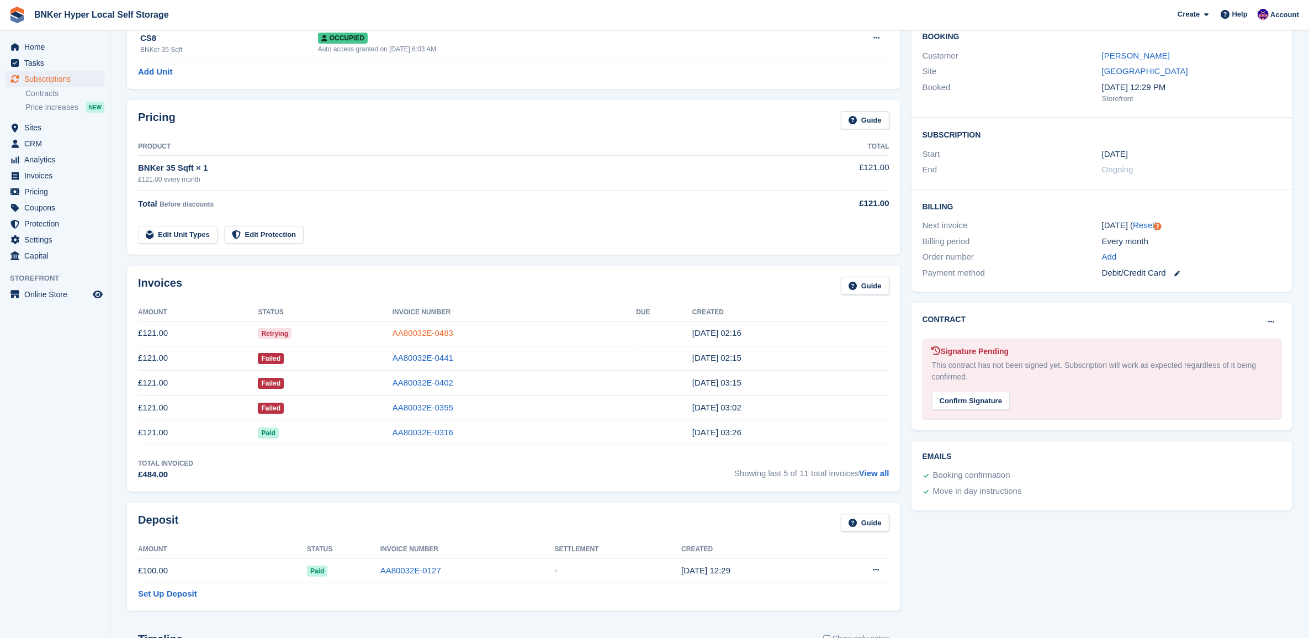
scroll to position [207, 0]
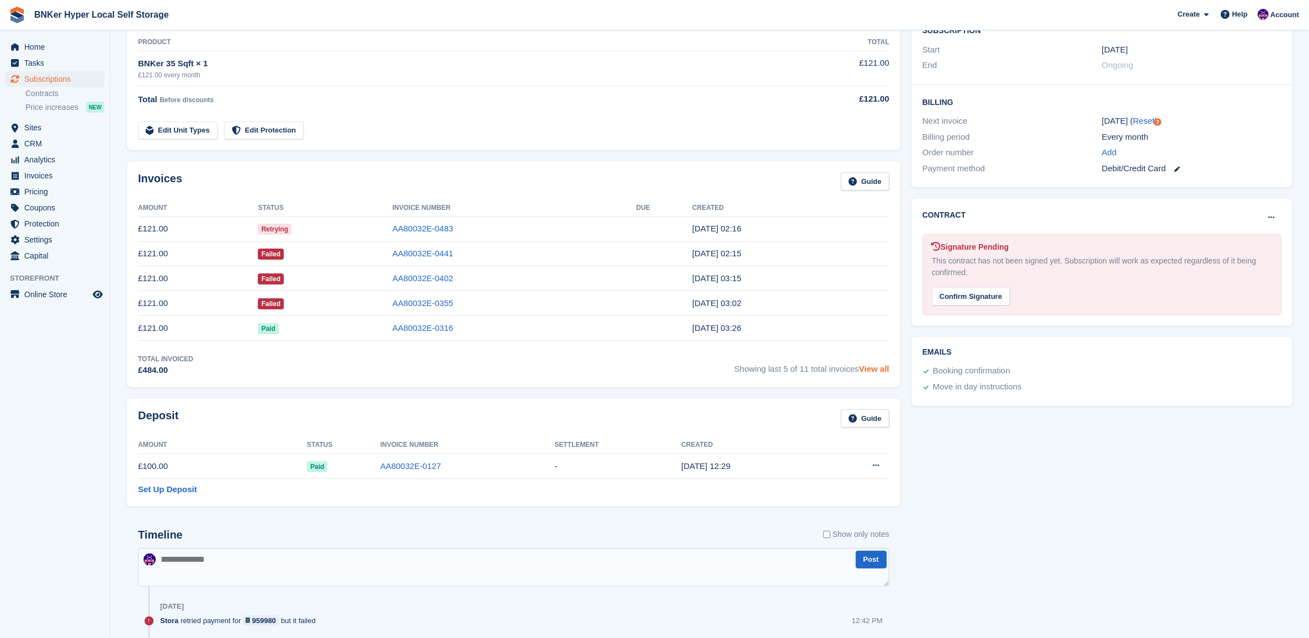
click at [872, 365] on link "View all" at bounding box center [874, 368] width 30 height 9
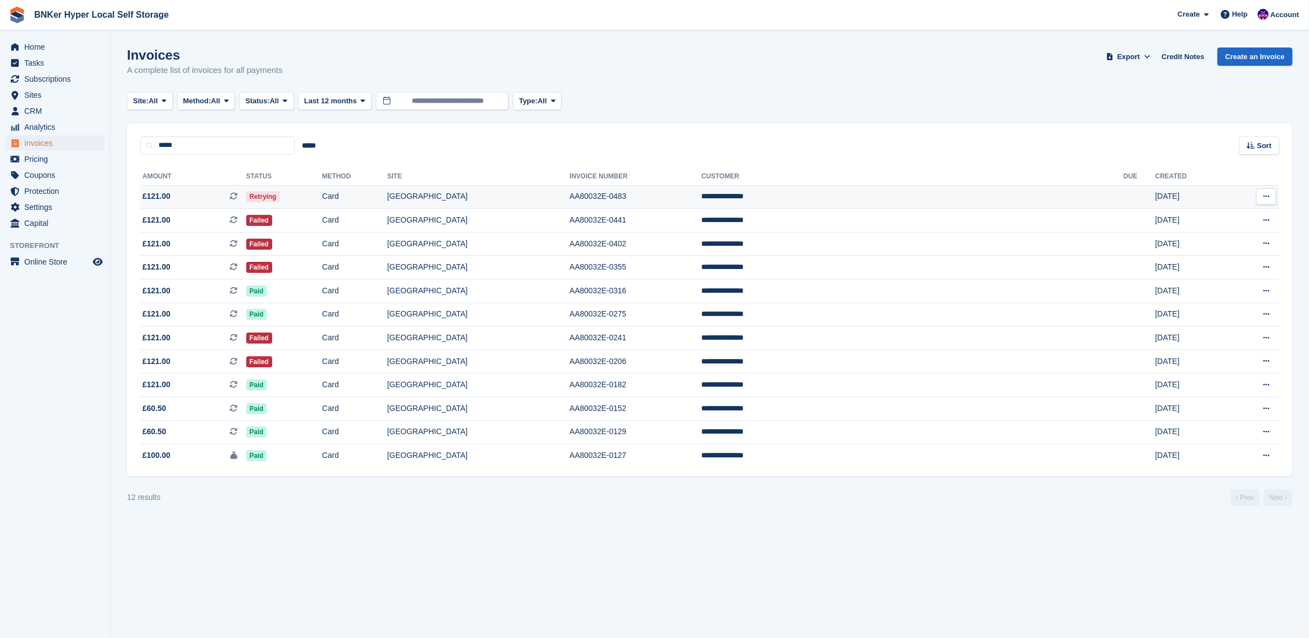
click at [280, 198] on span "Retrying" at bounding box center [263, 196] width 34 height 11
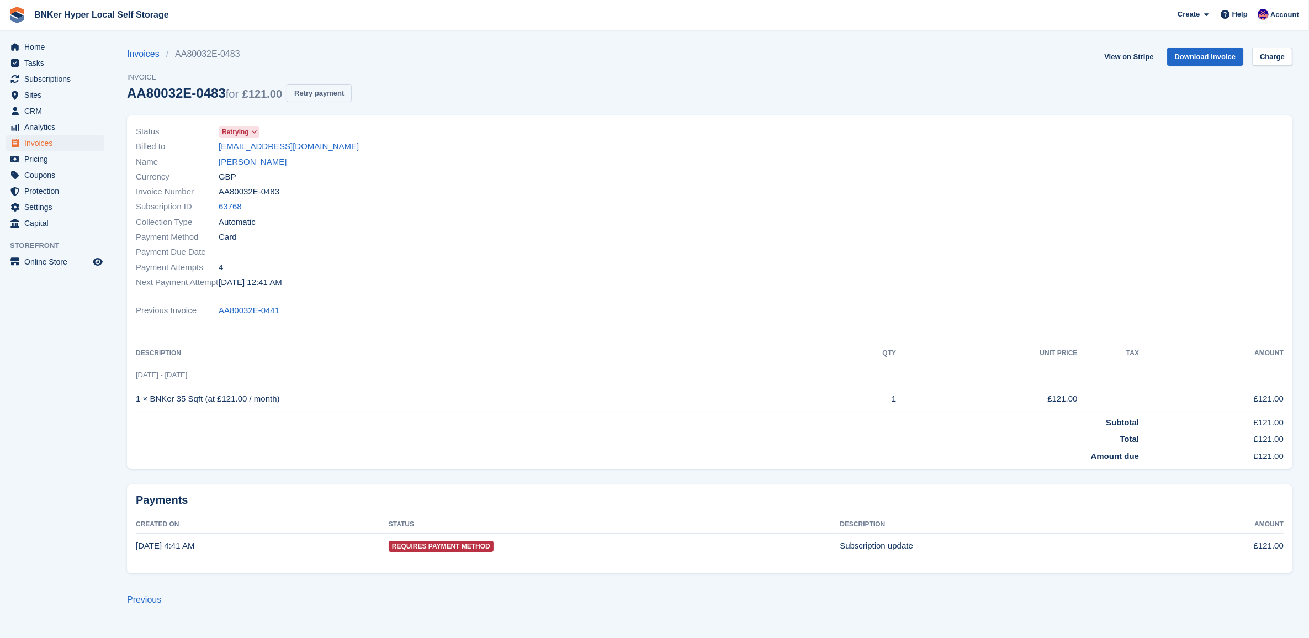
click at [341, 86] on button "Retry payment" at bounding box center [319, 93] width 65 height 18
click at [43, 34] on aside "Home Tasks Subscriptions Subscriptions Subscriptions Contracts Price increases …" at bounding box center [55, 321] width 110 height 582
click at [46, 47] on span "Home" at bounding box center [57, 46] width 66 height 15
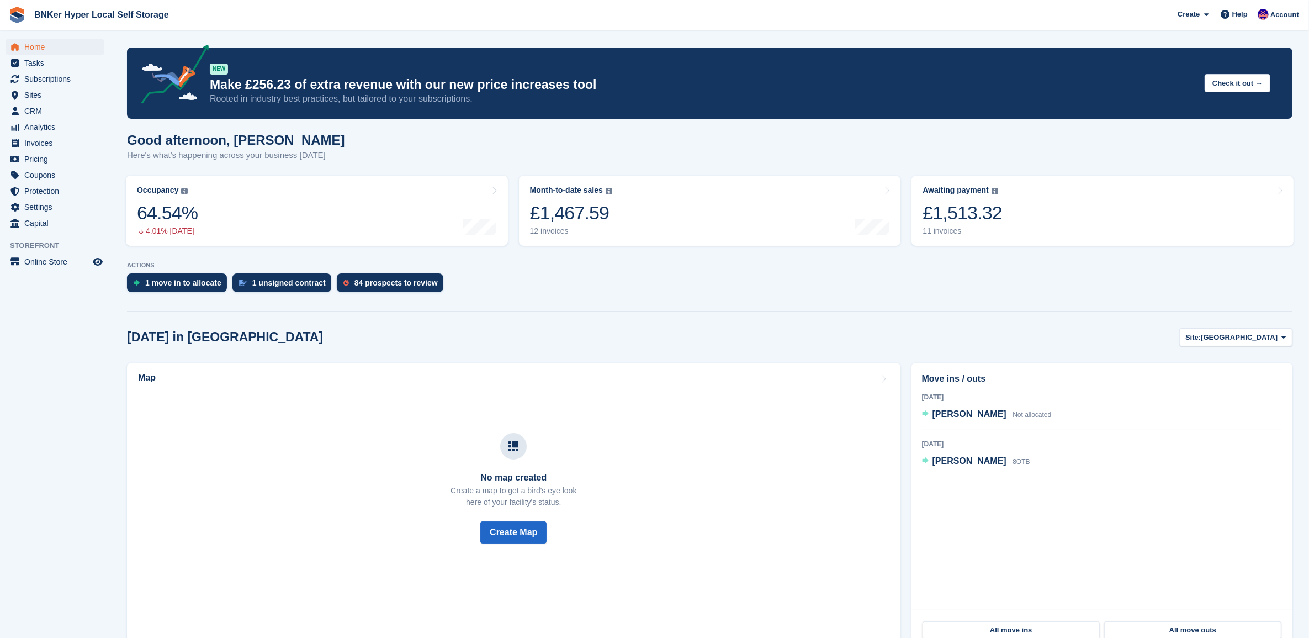
click at [1099, 171] on turbo-frame "Awaiting payment The total outstanding balance on all open invoices. £1,513.32 …" at bounding box center [1102, 210] width 393 height 81
click at [1103, 199] on link "Awaiting payment The total outstanding balance on all open invoices. £1,513.32 …" at bounding box center [1102, 211] width 382 height 70
click at [1043, 205] on link "Awaiting payment The total outstanding balance on all open invoices. £1,513.32 …" at bounding box center [1102, 211] width 382 height 70
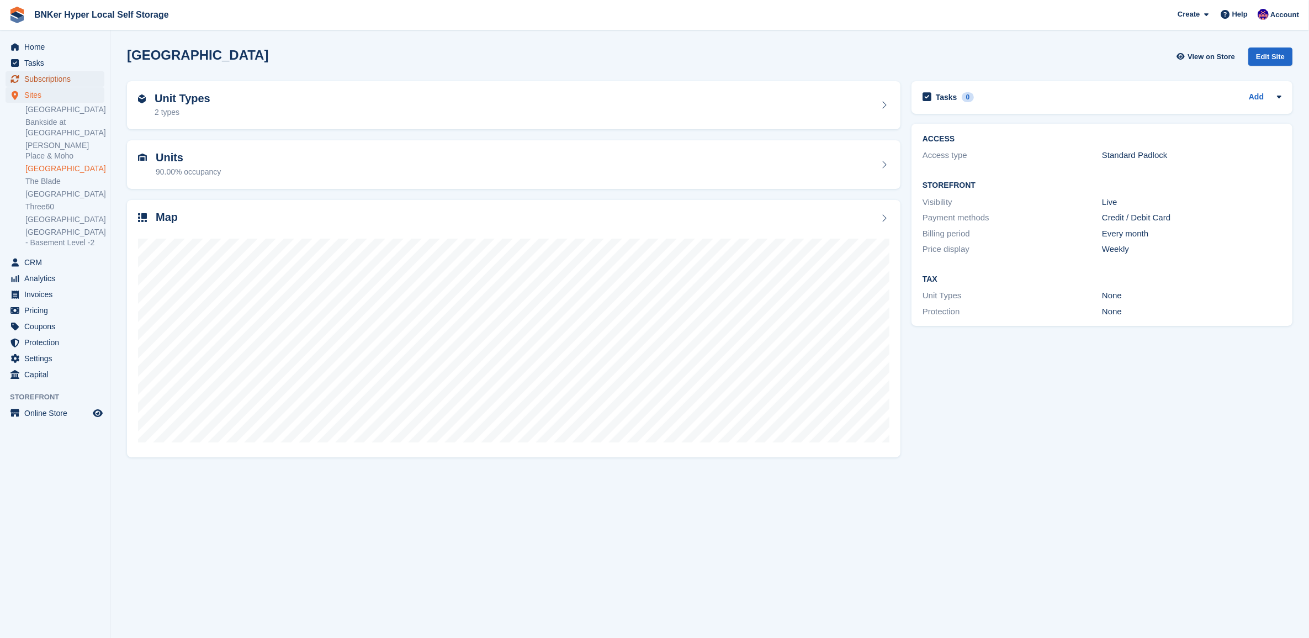
click at [45, 78] on span "Subscriptions" at bounding box center [57, 78] width 66 height 15
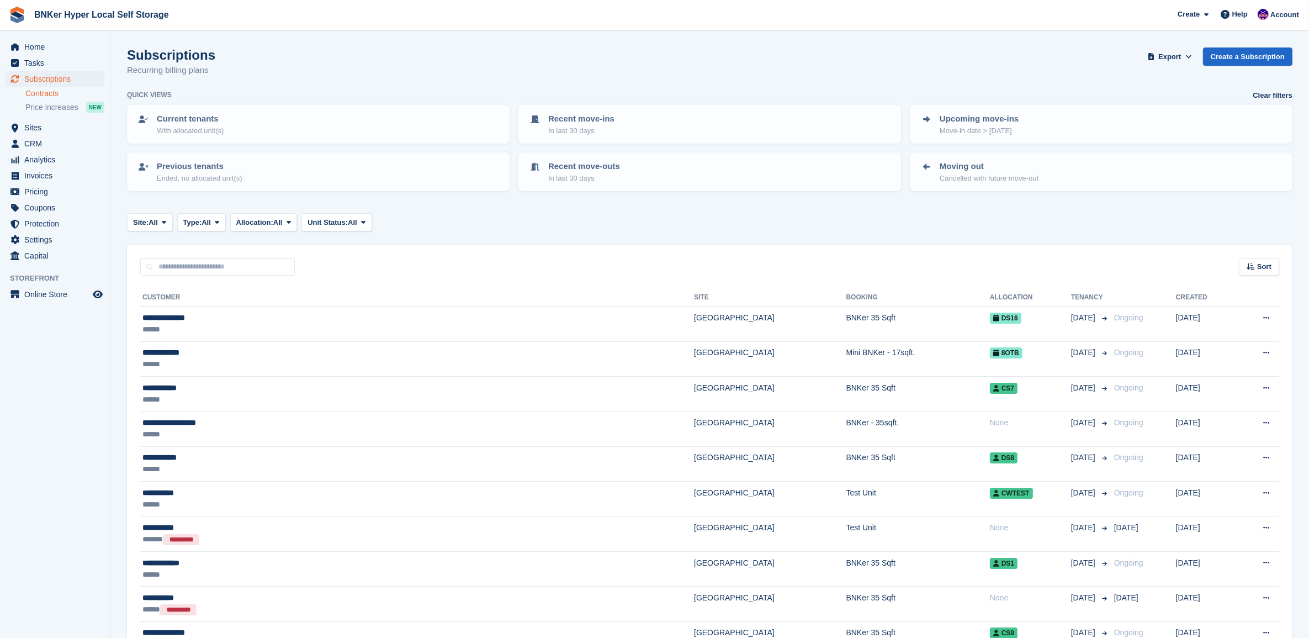
click at [43, 91] on link "Contracts" at bounding box center [64, 93] width 79 height 10
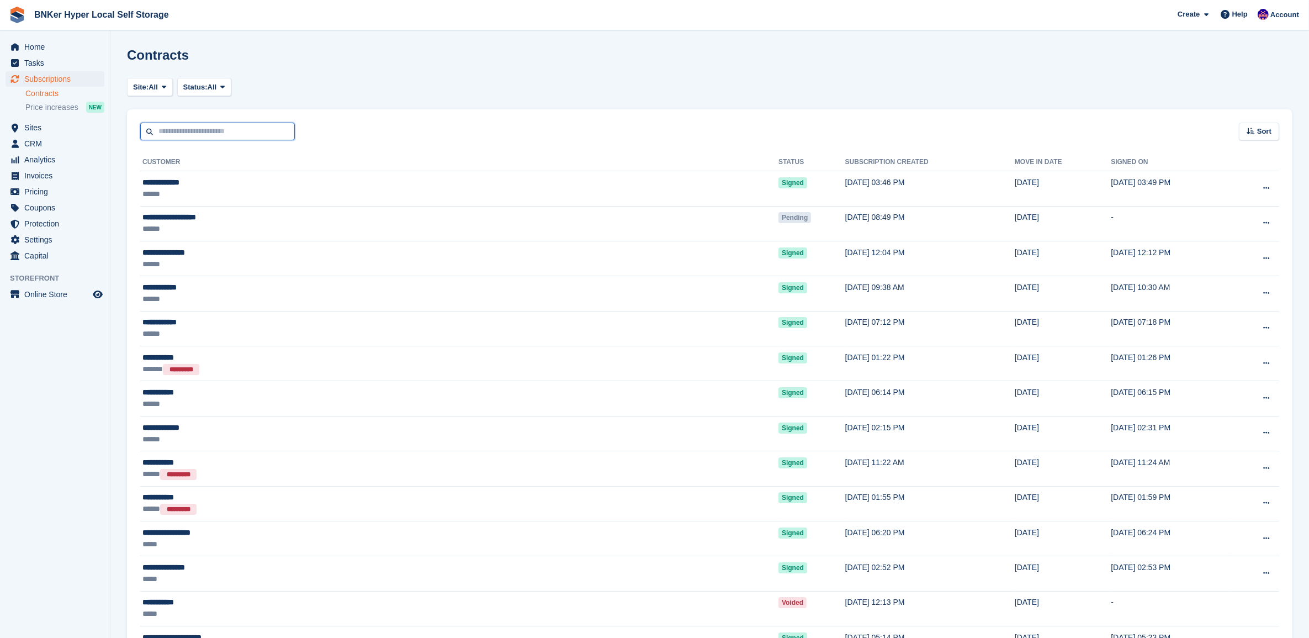
click at [236, 131] on input "text" at bounding box center [217, 132] width 155 height 18
type input "*****"
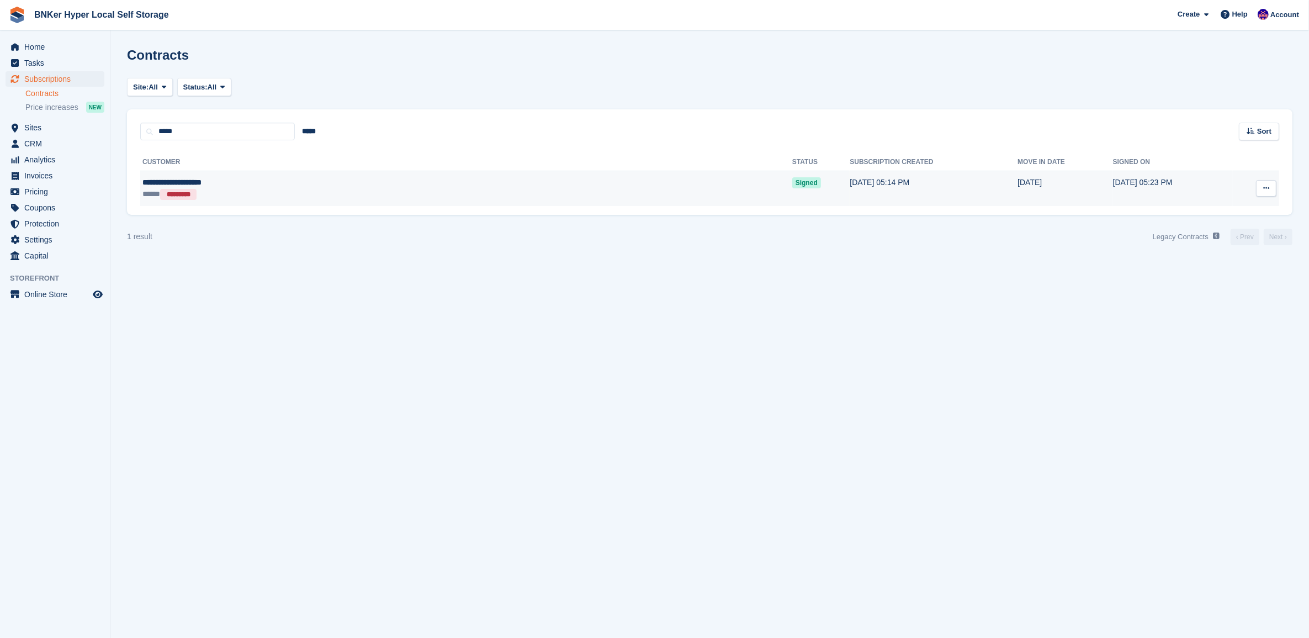
click at [189, 180] on div "**********" at bounding box center [303, 183] width 322 height 12
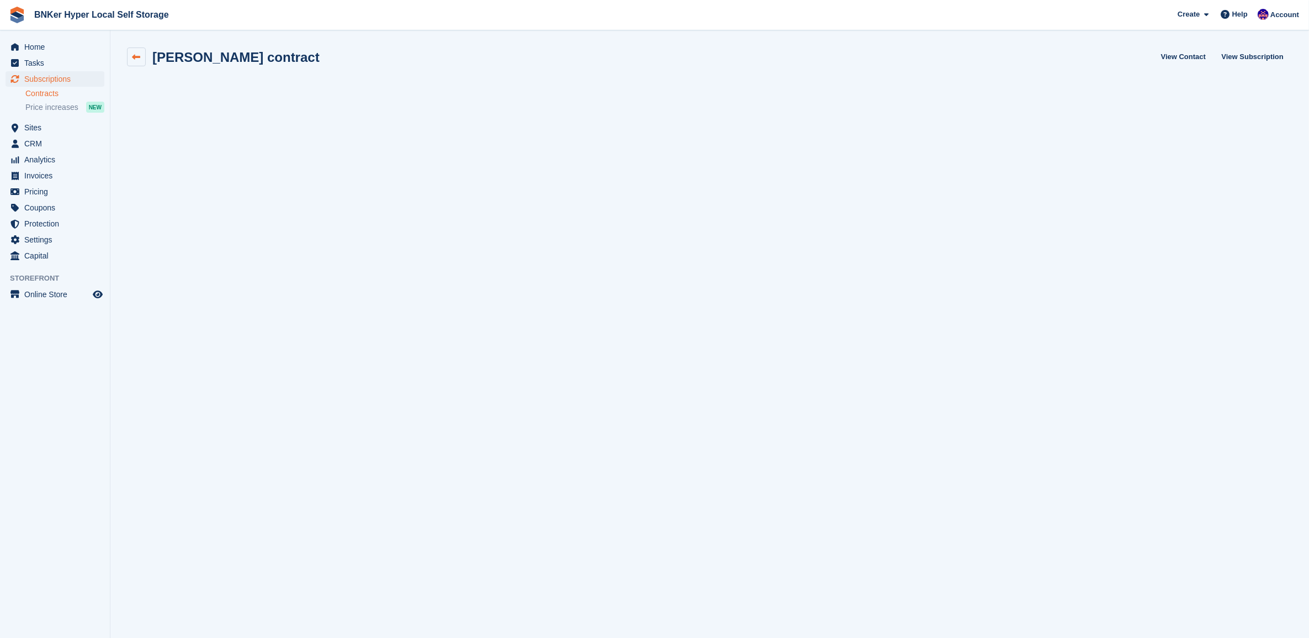
click at [136, 59] on icon at bounding box center [136, 57] width 8 height 8
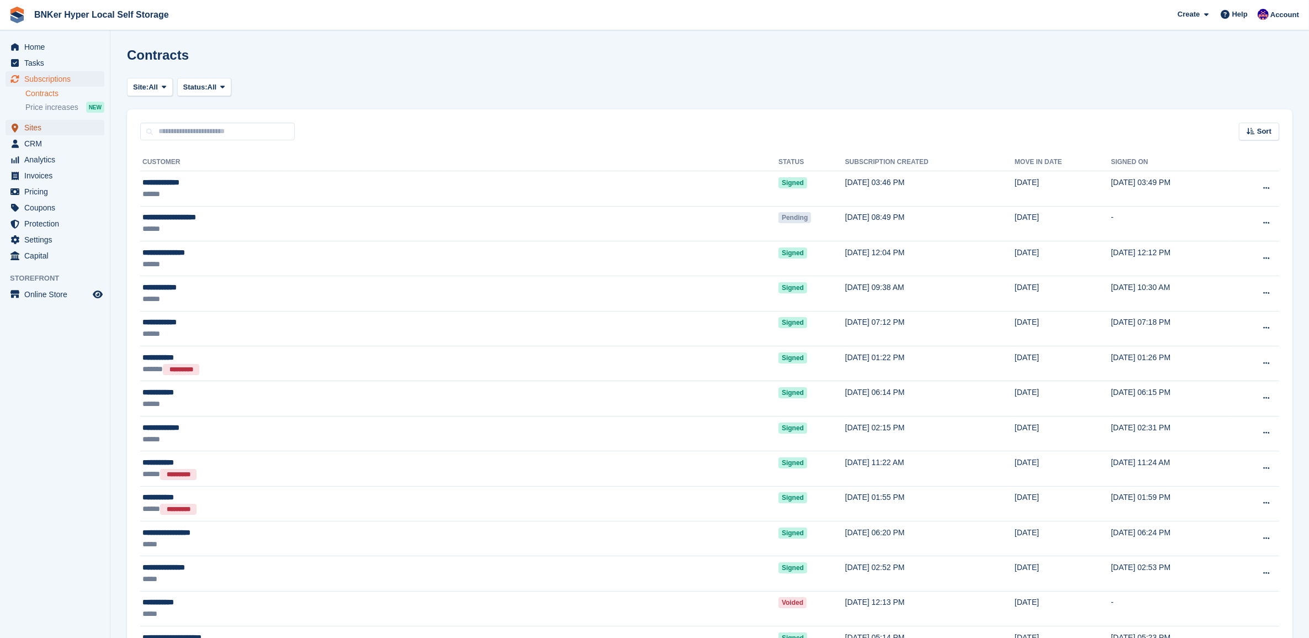
click at [25, 130] on span "Sites" at bounding box center [57, 127] width 66 height 15
click at [32, 144] on span "CRM" at bounding box center [57, 143] width 66 height 15
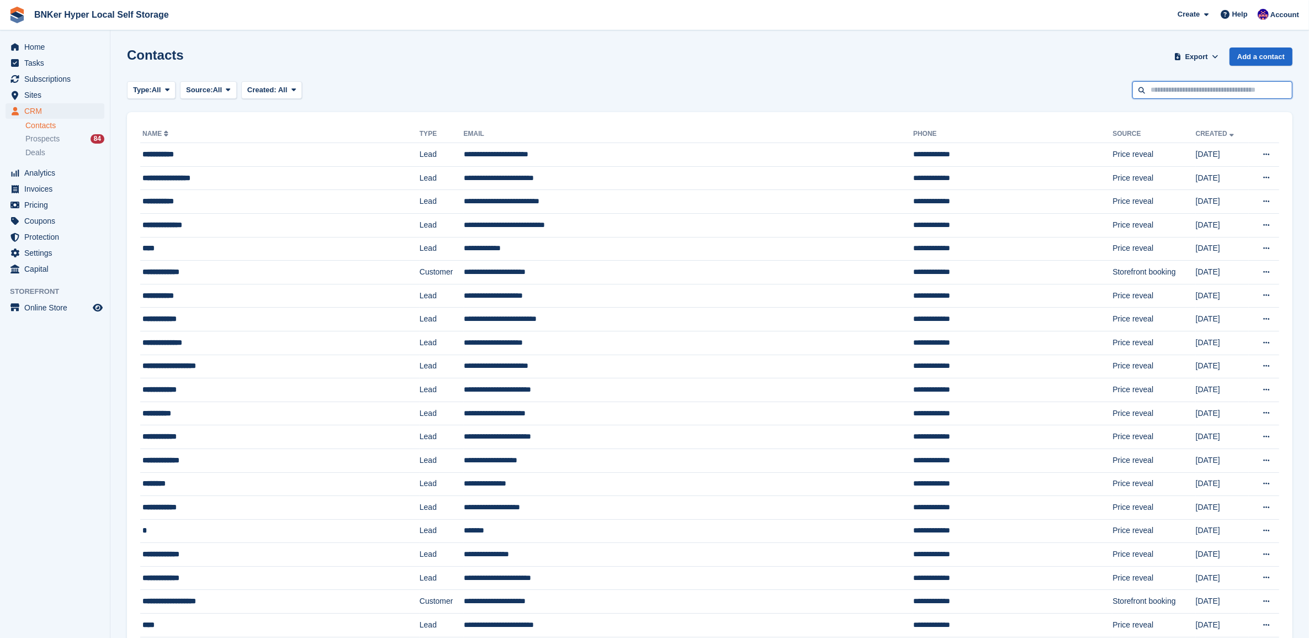
click at [1179, 89] on input "text" at bounding box center [1212, 90] width 160 height 18
type input "**********"
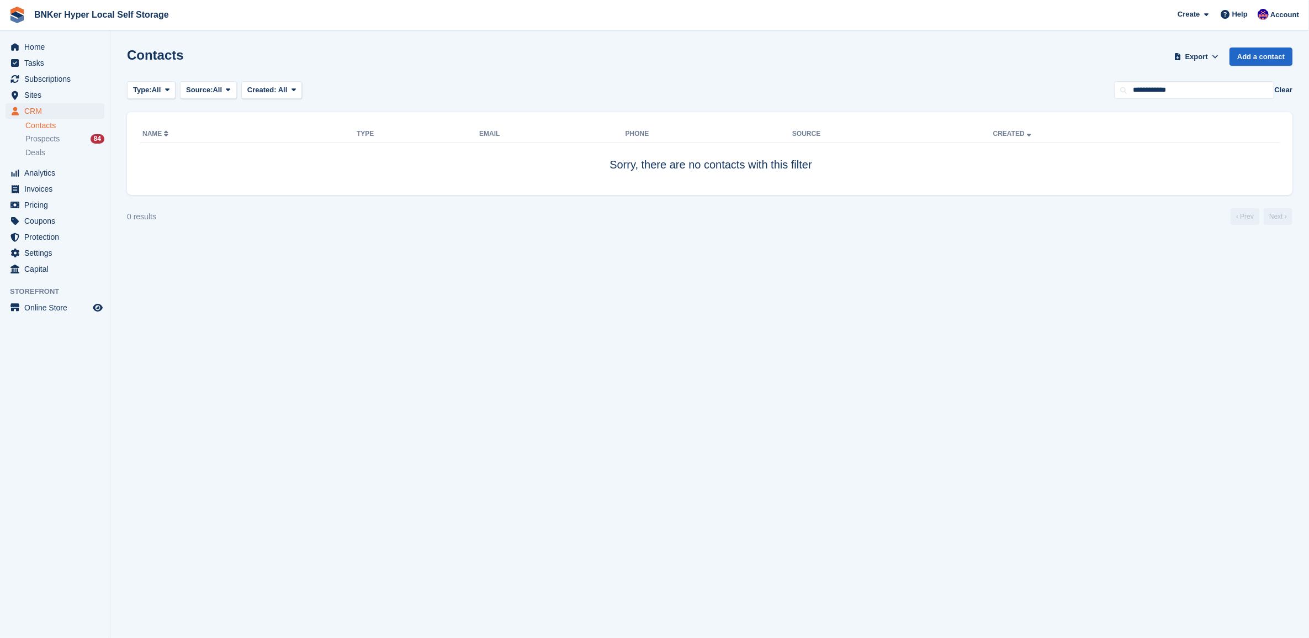
click at [36, 127] on link "Contacts" at bounding box center [64, 125] width 79 height 10
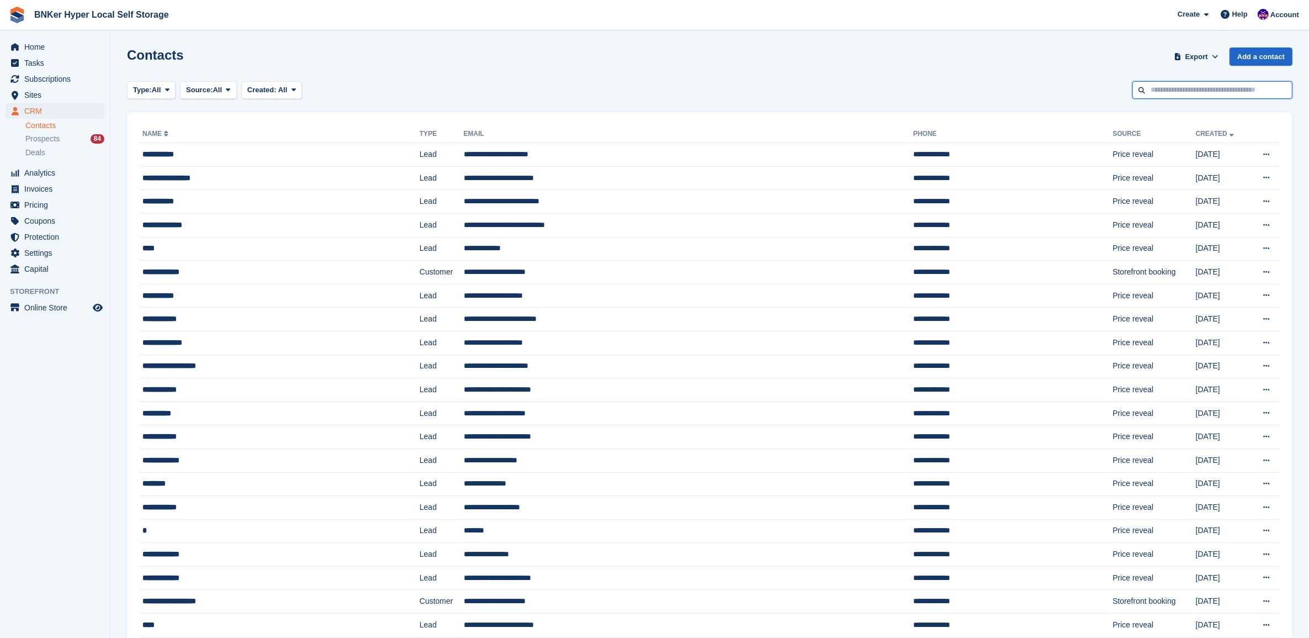
click at [1188, 94] on input "text" at bounding box center [1212, 90] width 160 height 18
type input "******"
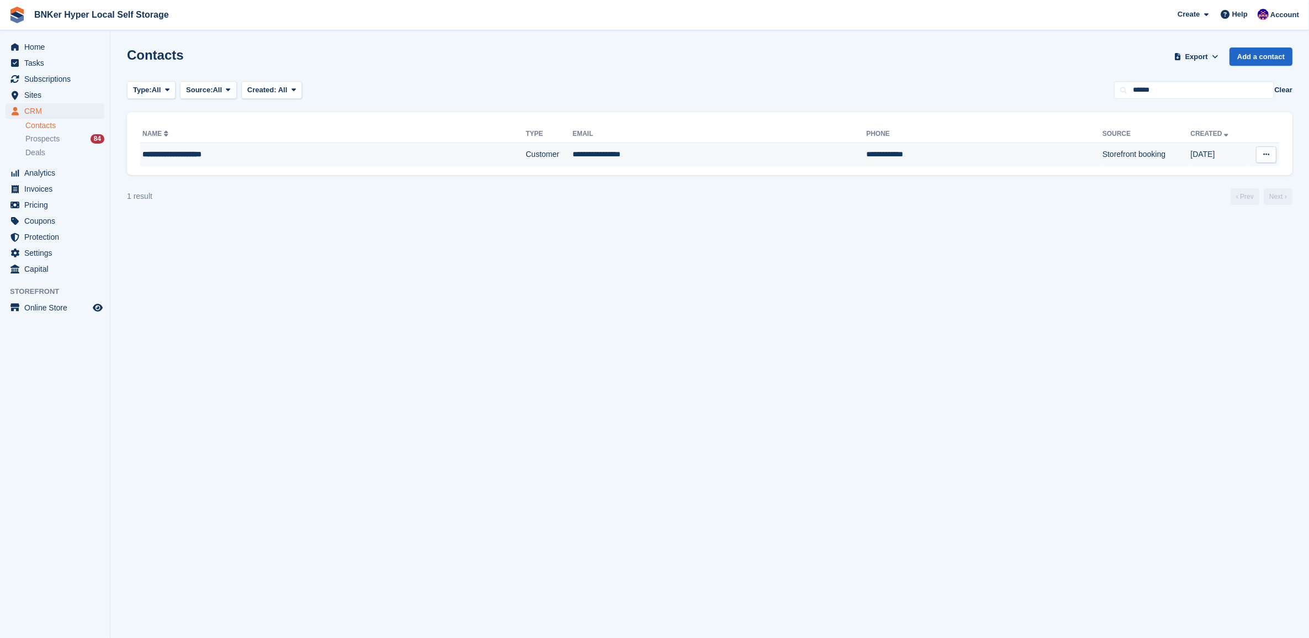
click at [151, 153] on div "**********" at bounding box center [279, 155] width 274 height 12
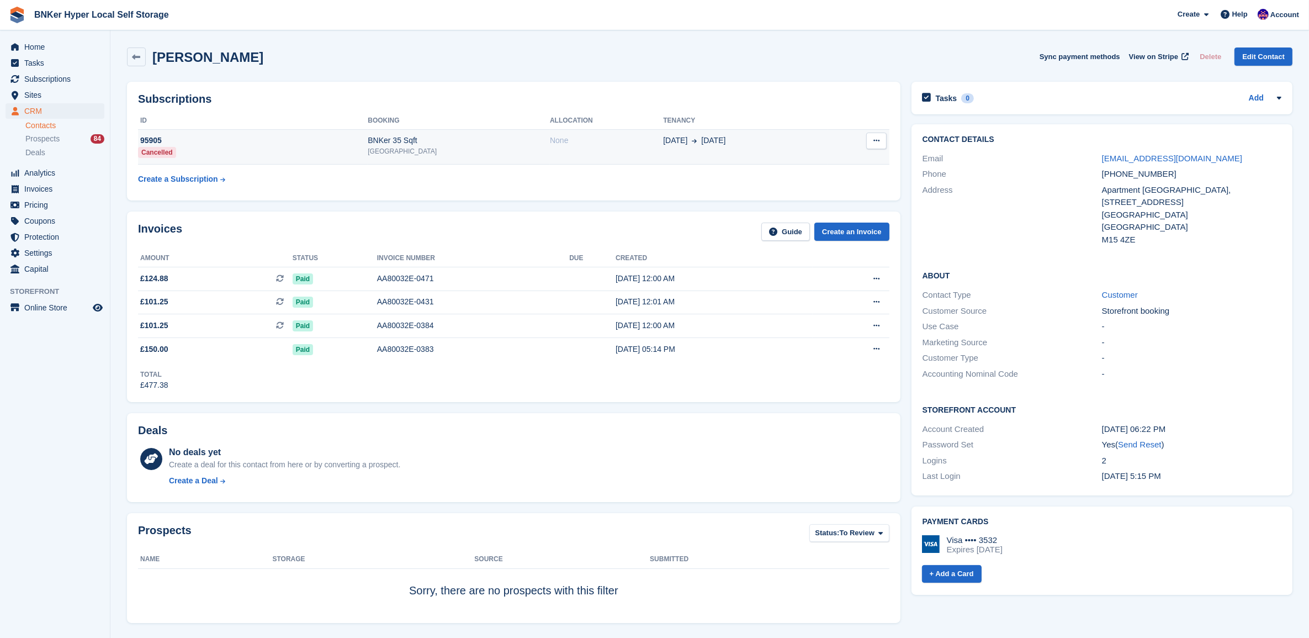
click at [797, 144] on div "[DATE] Oct" at bounding box center [745, 141] width 165 height 12
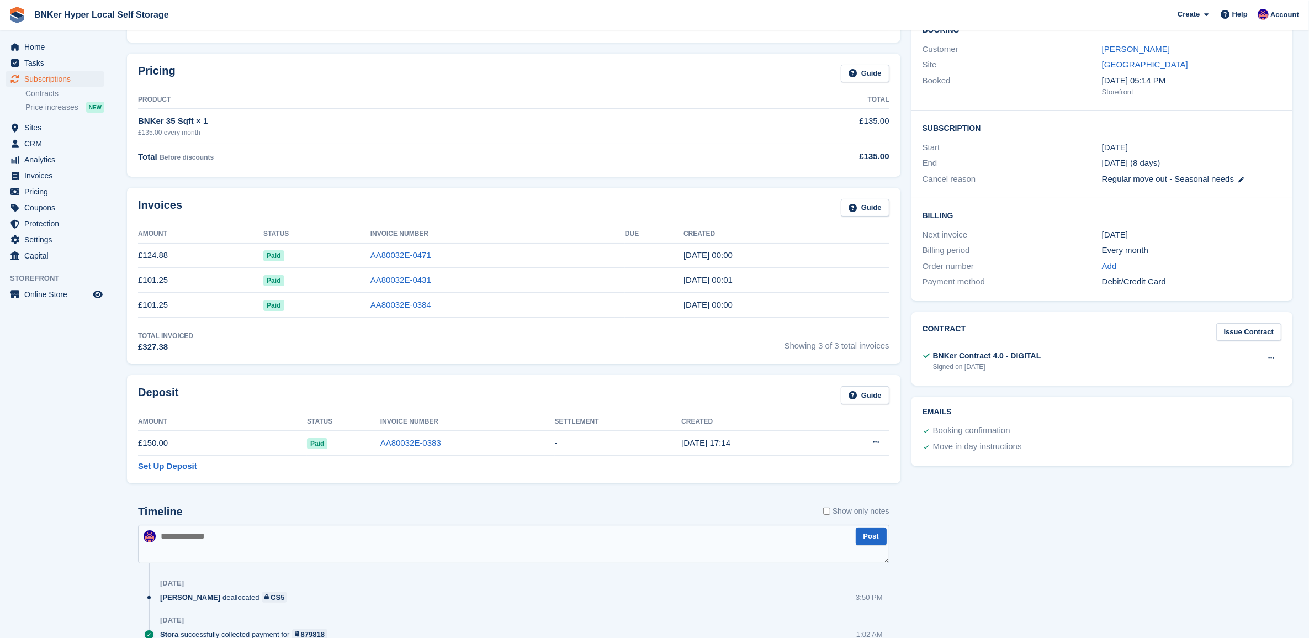
scroll to position [207, 0]
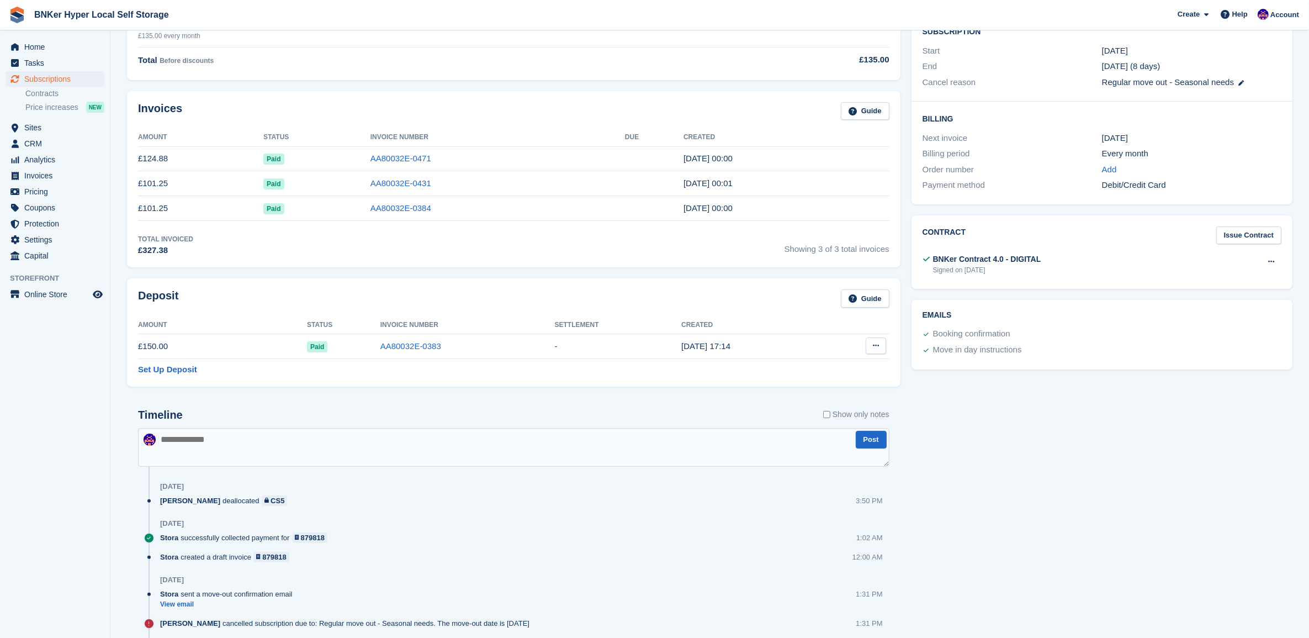
click at [877, 347] on icon at bounding box center [876, 345] width 6 height 7
click at [851, 365] on p "Settle deposit" at bounding box center [833, 367] width 96 height 14
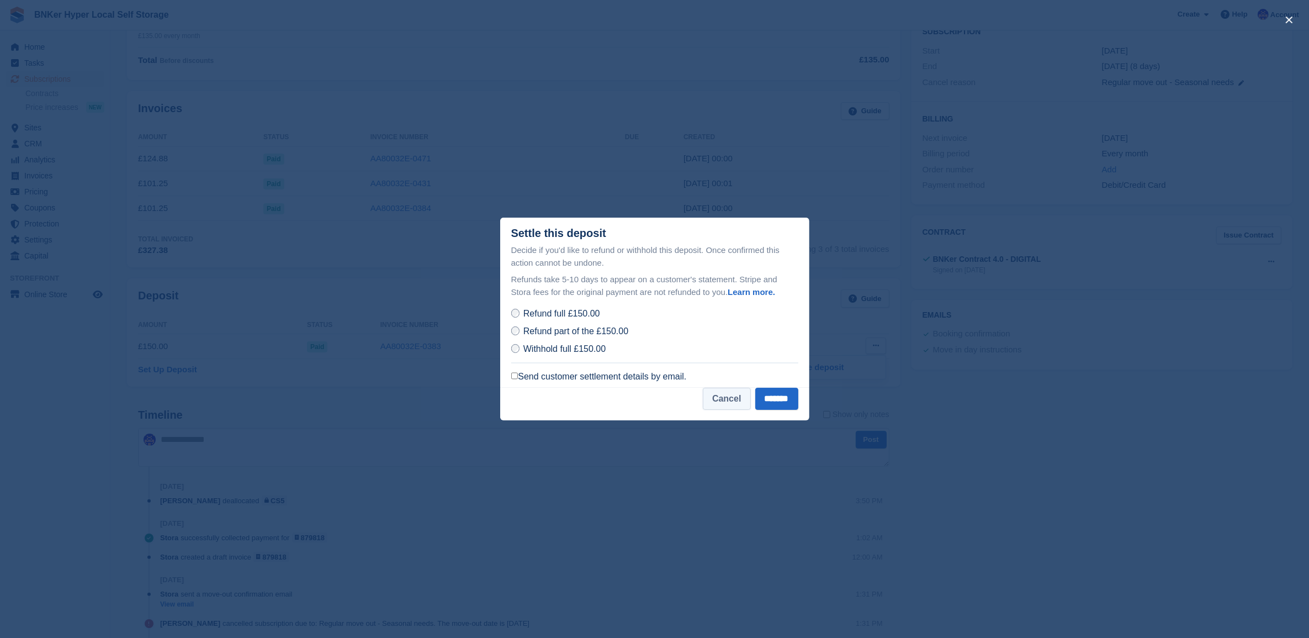
click at [721, 399] on button "Cancel" at bounding box center [726, 399] width 47 height 22
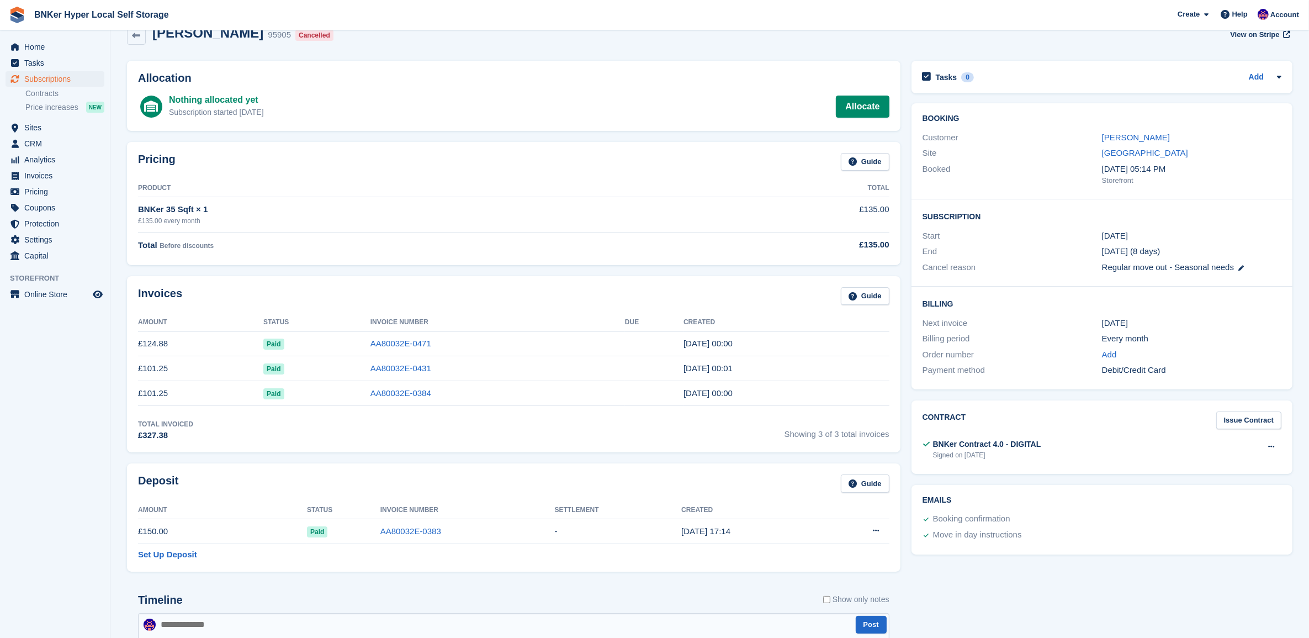
scroll to position [0, 0]
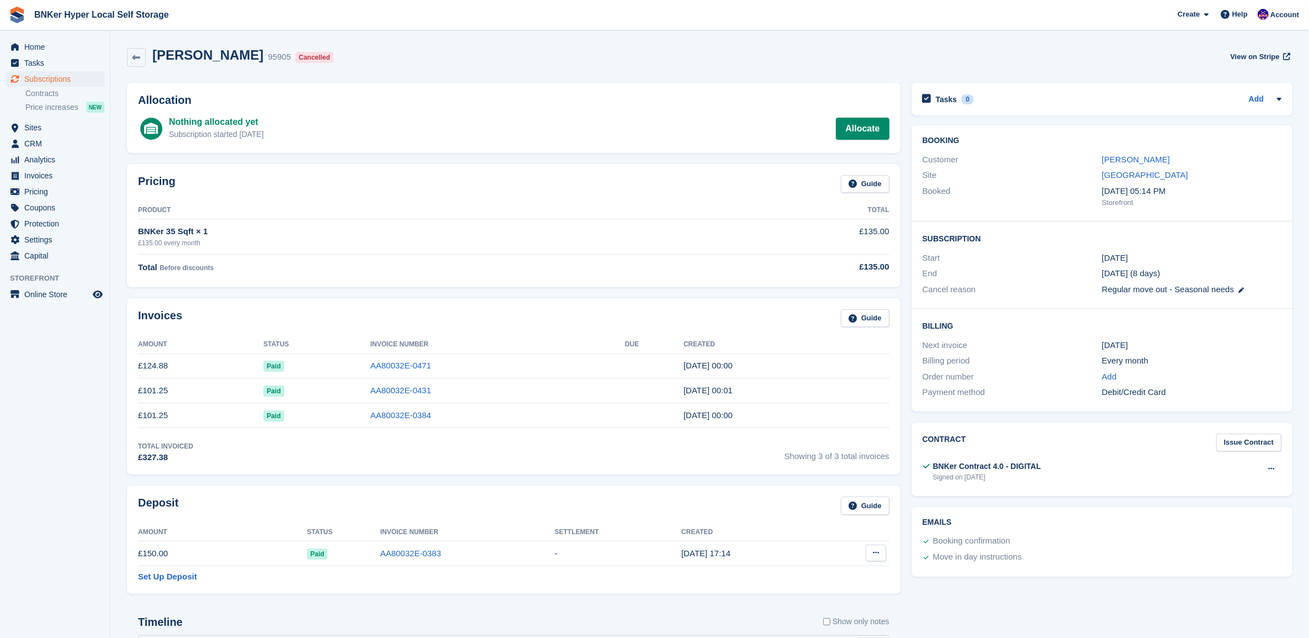
click at [881, 559] on button at bounding box center [876, 552] width 20 height 17
click at [842, 569] on p "Settle deposit" at bounding box center [833, 574] width 96 height 14
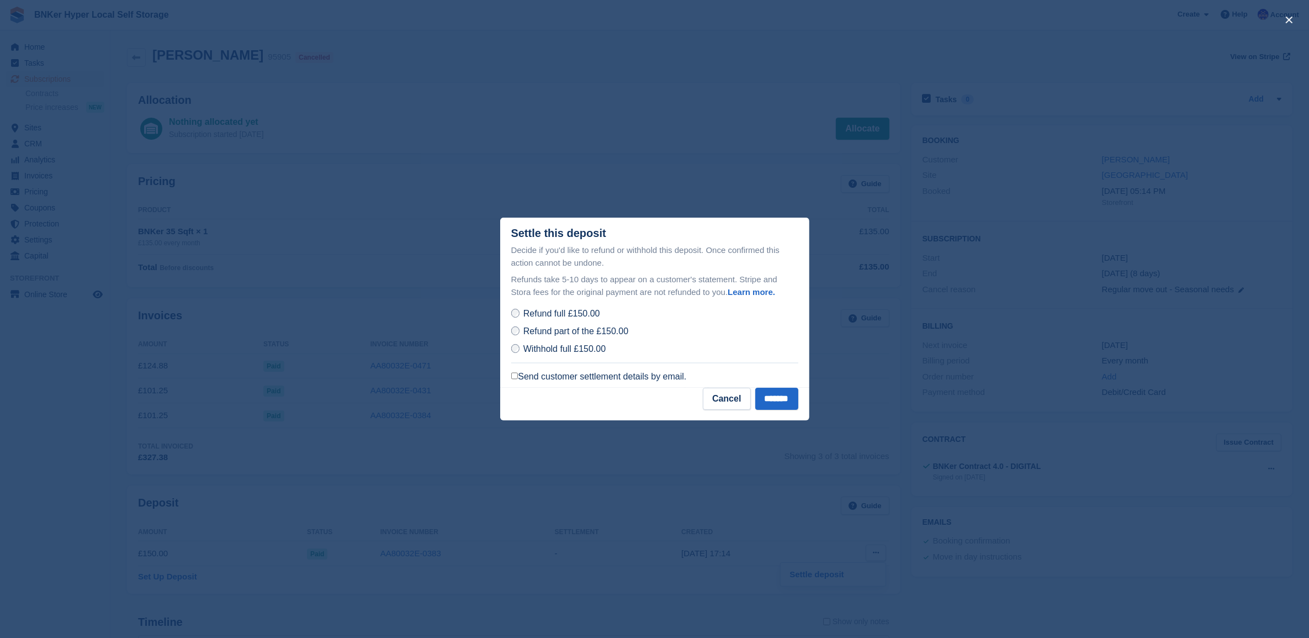
click at [556, 379] on label "Send customer settlement details by email." at bounding box center [599, 376] width 176 height 11
click at [776, 399] on input "*******" at bounding box center [776, 399] width 43 height 22
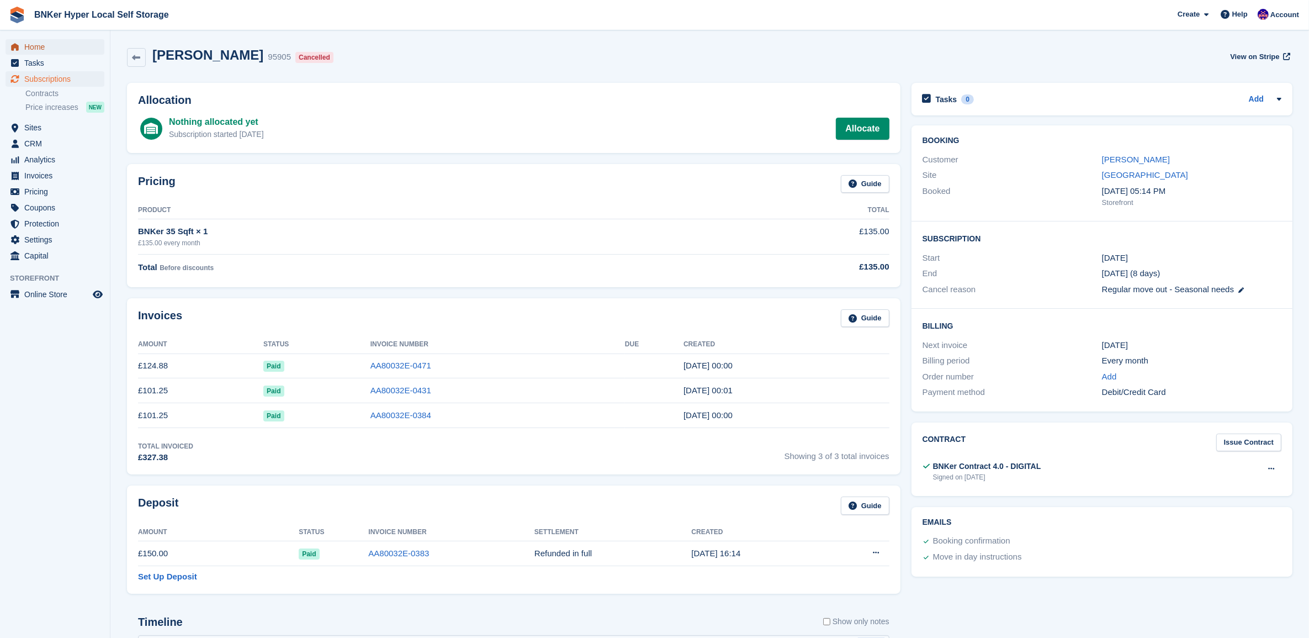
click at [37, 49] on span "Home" at bounding box center [57, 46] width 66 height 15
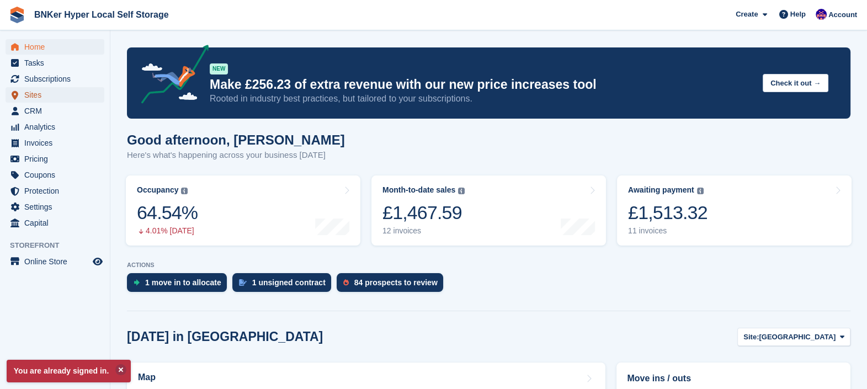
click at [33, 93] on span "Sites" at bounding box center [57, 94] width 66 height 15
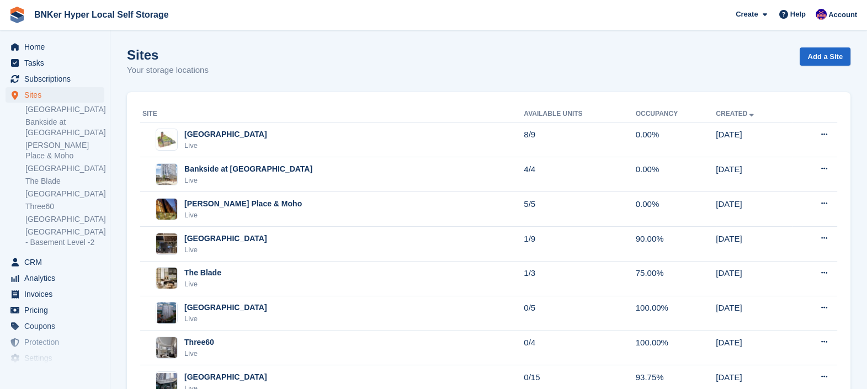
click at [230, 141] on div "Live" at bounding box center [225, 145] width 83 height 11
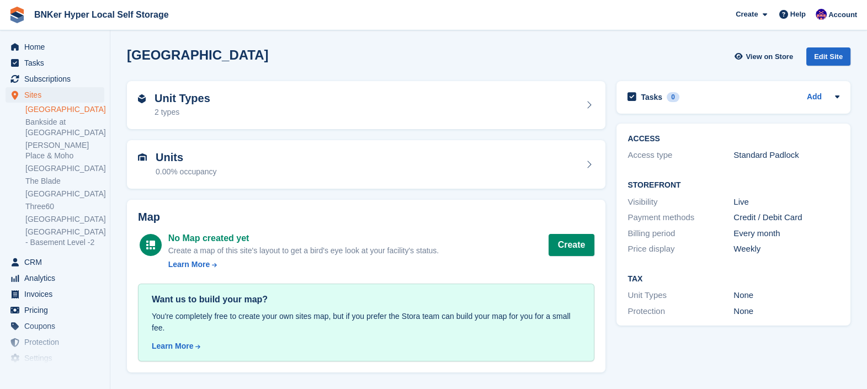
click at [276, 112] on div "Unit Types 2 types" at bounding box center [366, 105] width 457 height 26
click at [254, 166] on div "Units 0.00% occupancy" at bounding box center [366, 164] width 457 height 26
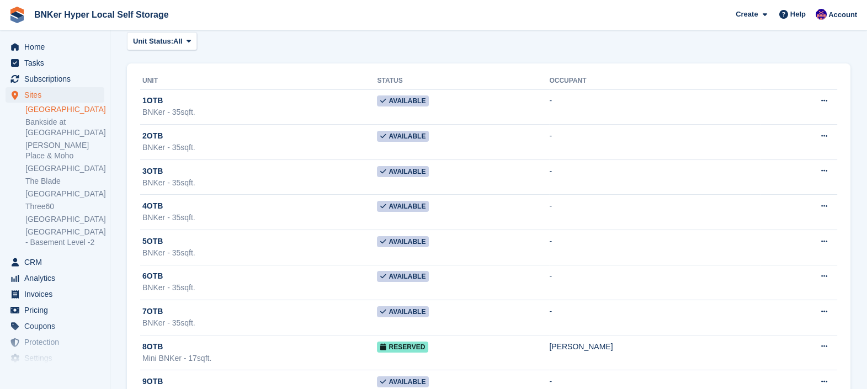
scroll to position [90, 0]
